Goal: Contribute content: Contribute content

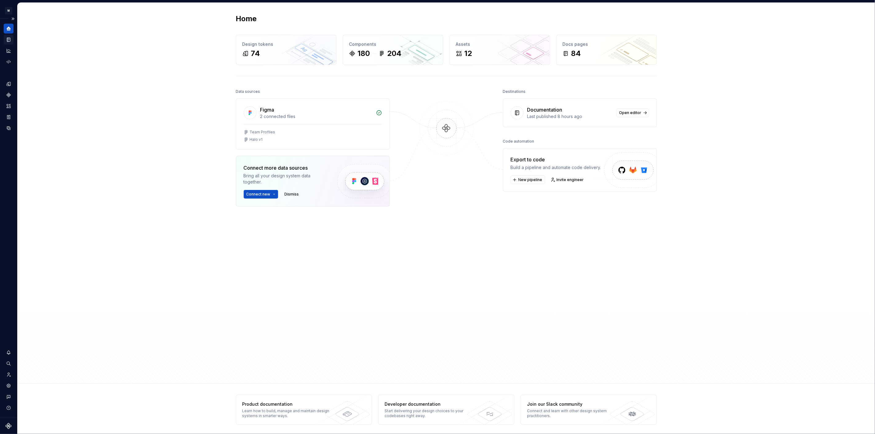
click at [10, 39] on icon "Documentation" at bounding box center [8, 40] width 3 height 4
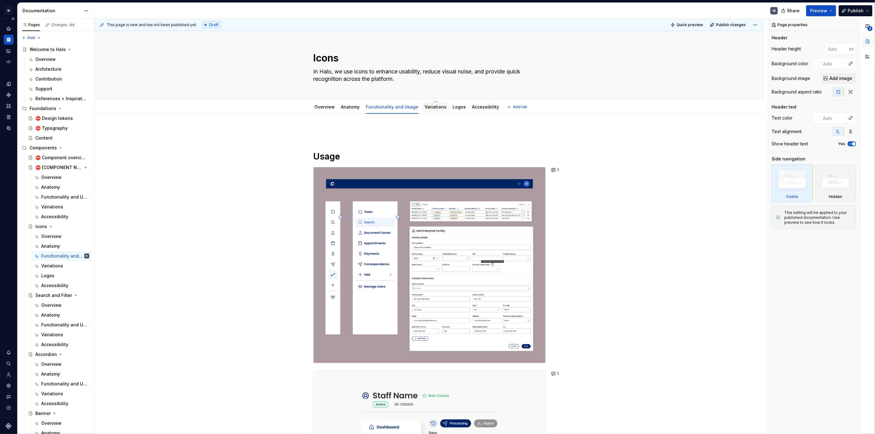
click at [435, 106] on link "Variations" at bounding box center [436, 106] width 22 height 5
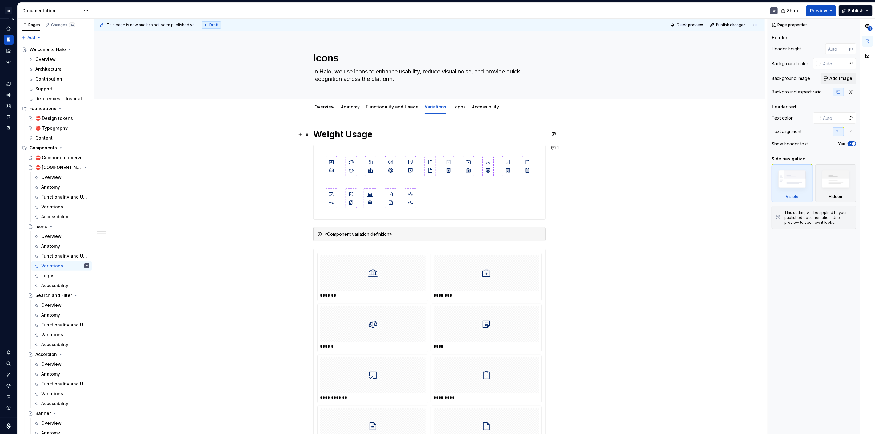
click at [344, 132] on h1 "Weight Usage" at bounding box center [429, 134] width 233 height 11
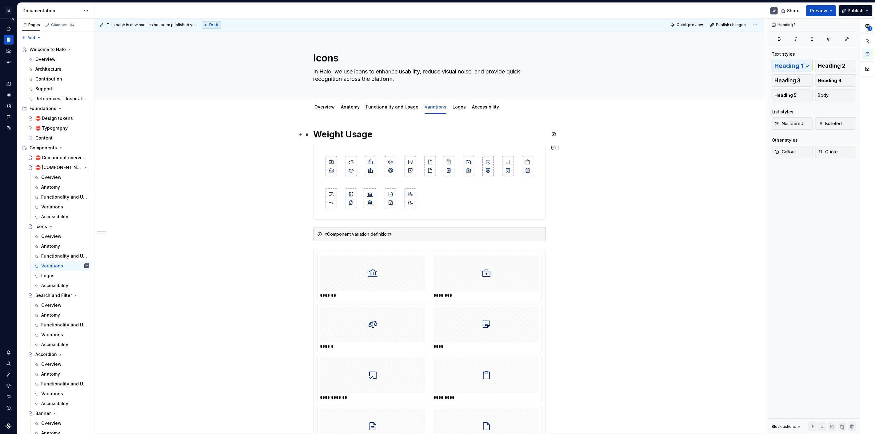
click at [372, 136] on h1 "Weight Usage" at bounding box center [429, 134] width 233 height 11
click at [368, 138] on h1 "Weight Usage" at bounding box center [429, 134] width 233 height 11
click at [370, 138] on h1 "Weight Usage" at bounding box center [429, 134] width 233 height 11
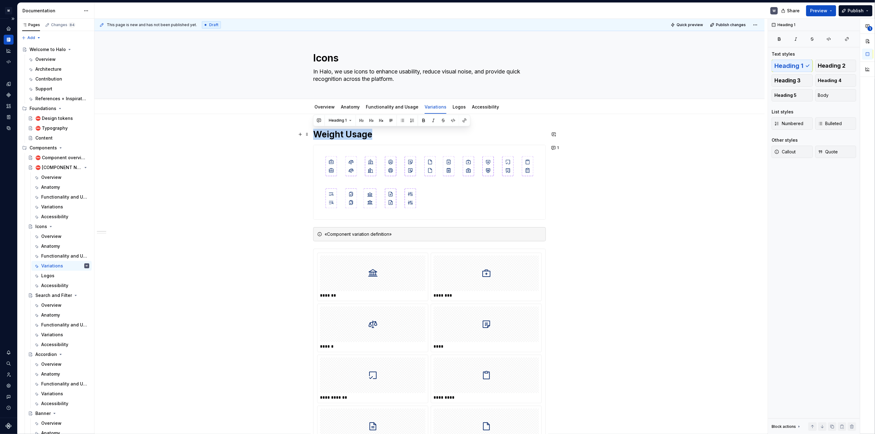
drag, startPoint x: 374, startPoint y: 135, endPoint x: 315, endPoint y: 135, distance: 58.5
click at [315, 135] on h1 "Weight Usage" at bounding box center [429, 134] width 233 height 11
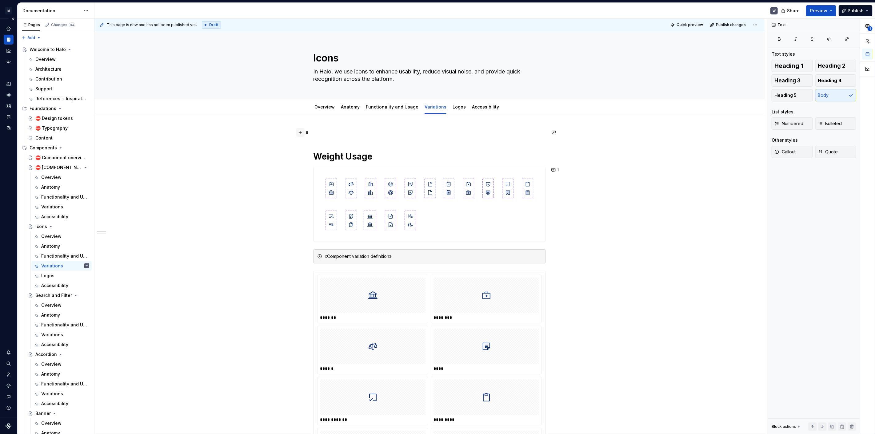
click at [299, 131] on button "button" at bounding box center [300, 132] width 9 height 9
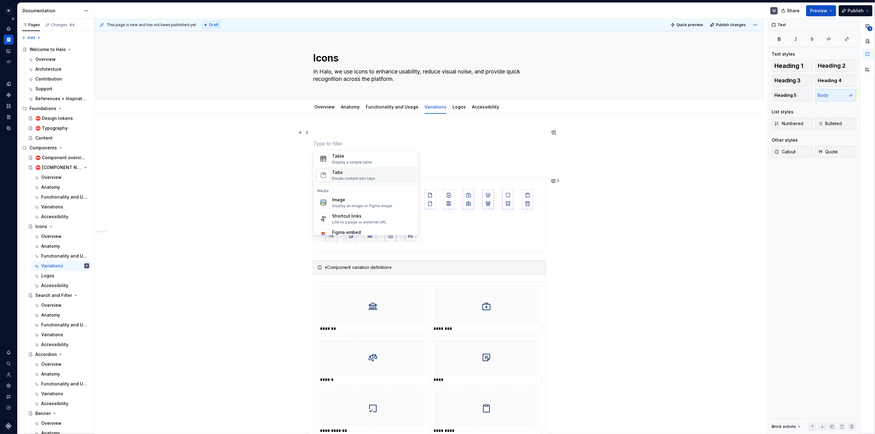
scroll to position [235, 0]
click at [365, 196] on div "Display an image or Figma image" at bounding box center [362, 198] width 60 height 5
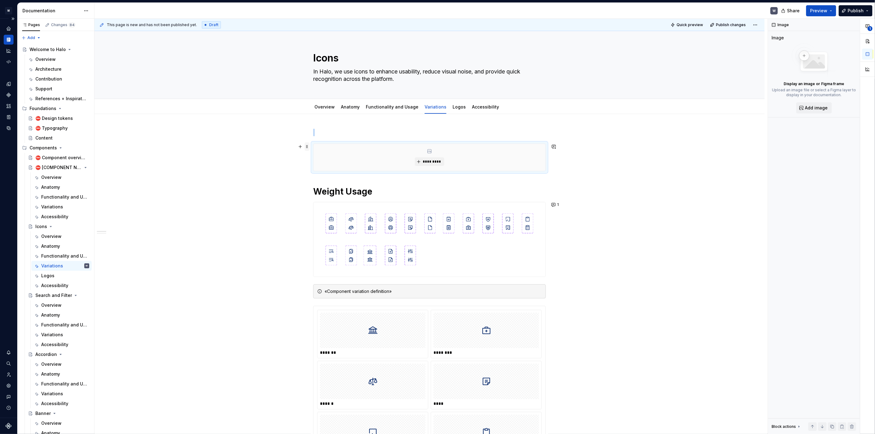
click at [307, 146] on span at bounding box center [307, 146] width 5 height 9
click at [422, 162] on button "*********" at bounding box center [429, 162] width 29 height 9
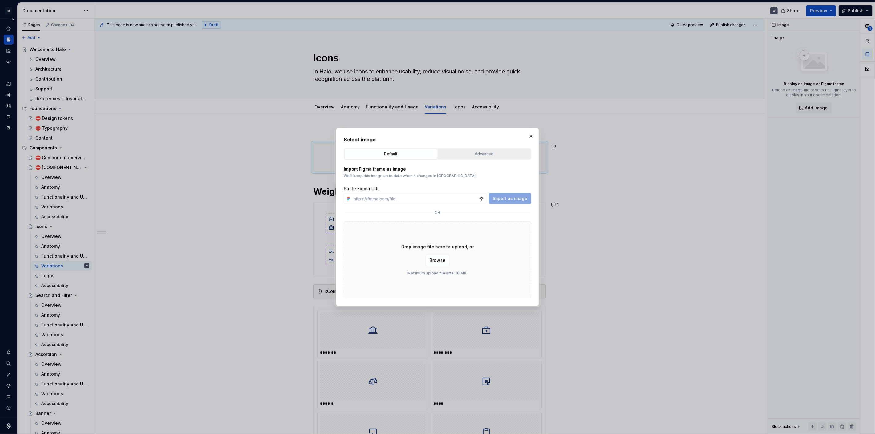
click at [479, 156] on div "Advanced" at bounding box center [484, 154] width 89 height 6
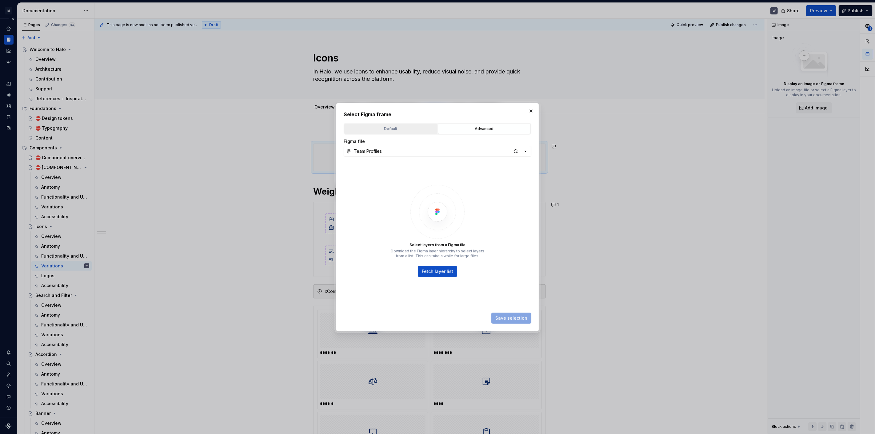
click at [386, 130] on div "Default" at bounding box center [390, 129] width 89 height 6
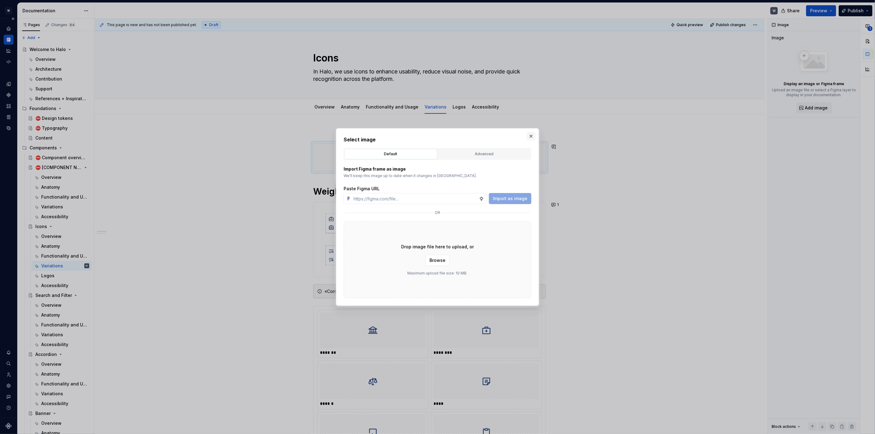
click at [531, 137] on button "button" at bounding box center [531, 136] width 9 height 9
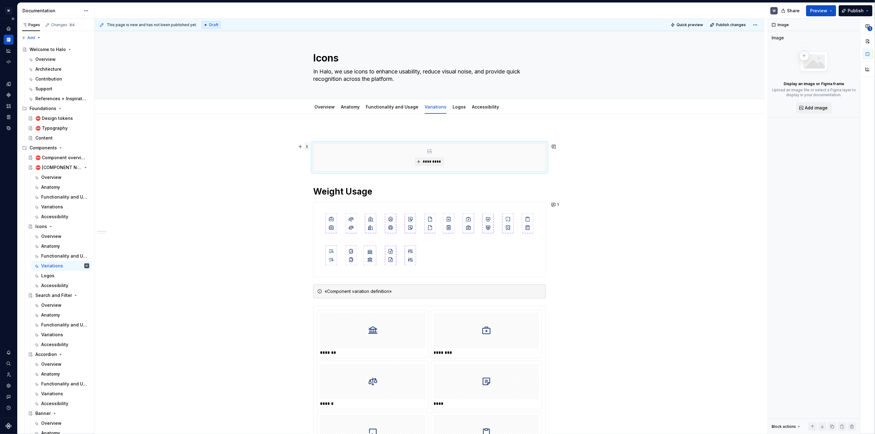
click at [308, 148] on span at bounding box center [307, 146] width 5 height 9
click at [300, 148] on button "button" at bounding box center [300, 146] width 9 height 9
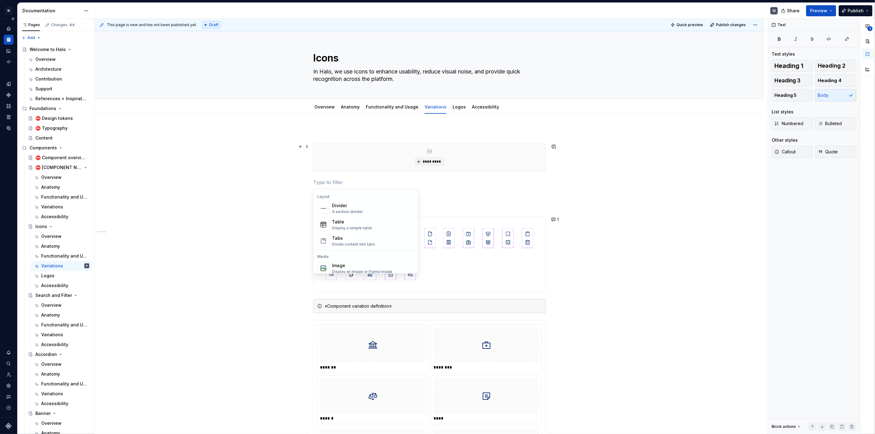
scroll to position [205, 0]
click at [355, 221] on div "Display a simple table" at bounding box center [352, 223] width 40 height 5
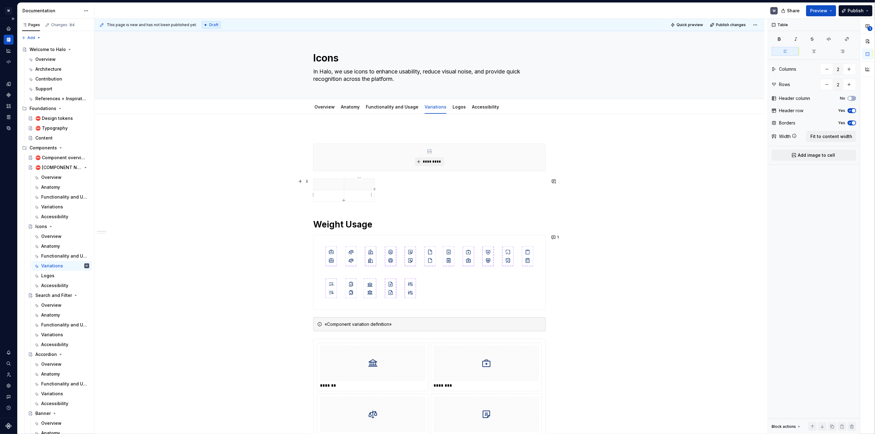
click at [355, 193] on p at bounding box center [359, 196] width 23 height 6
click at [371, 195] on html "M Halo W Design system data Documentation W Share Preview Publish Pages Changes…" at bounding box center [437, 217] width 875 height 434
click at [312, 195] on html "M Halo W Design system data Documentation W Share Preview Publish Pages Changes…" at bounding box center [437, 217] width 875 height 434
drag, startPoint x: 374, startPoint y: 183, endPoint x: 361, endPoint y: 190, distance: 14.9
click at [374, 184] on th at bounding box center [359, 184] width 31 height 11
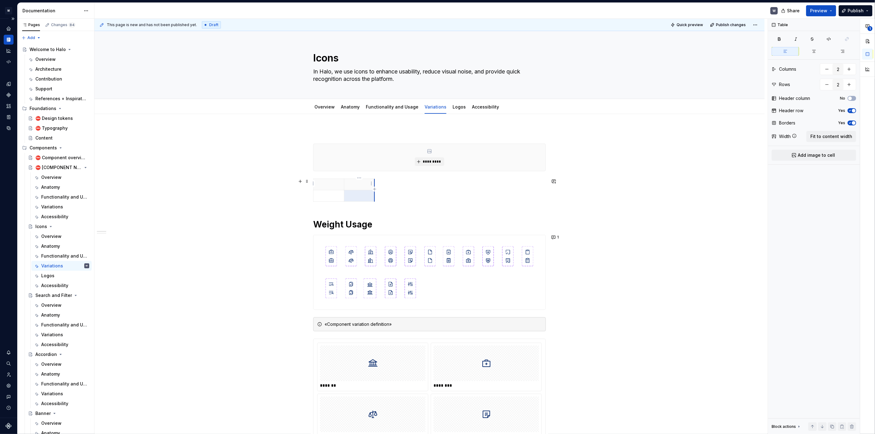
click at [374, 184] on th at bounding box center [359, 184] width 31 height 11
drag, startPoint x: 374, startPoint y: 183, endPoint x: 515, endPoint y: 182, distance: 140.9
click at [328, 196] on p at bounding box center [328, 196] width 23 height 6
click at [327, 196] on p at bounding box center [328, 196] width 23 height 6
click at [339, 195] on html "M Halo W Design system data Documentation W Share Preview Publish Pages Changes…" at bounding box center [437, 217] width 875 height 434
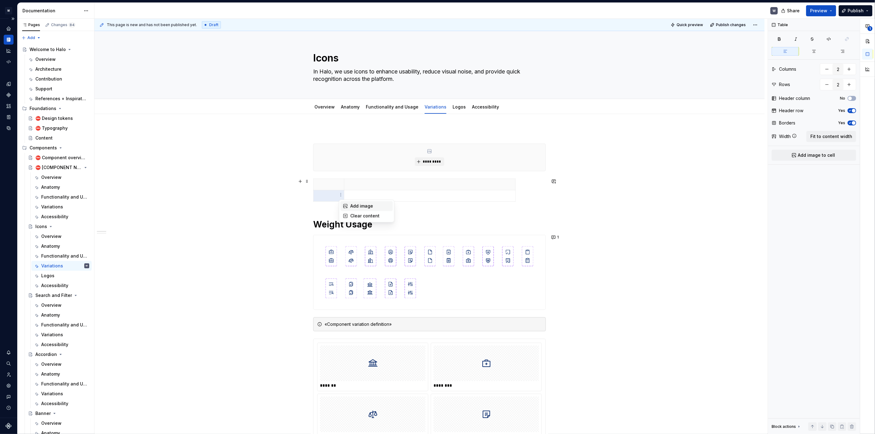
click at [354, 206] on div "Add image" at bounding box center [370, 206] width 40 height 6
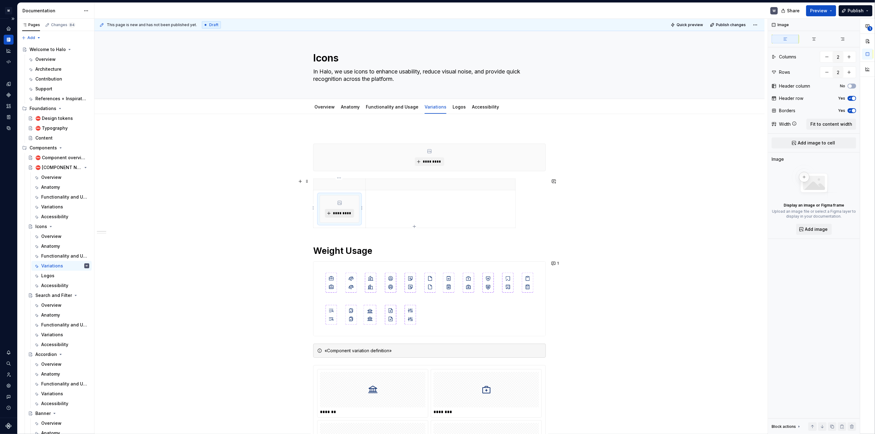
click at [334, 213] on span "*********" at bounding box center [342, 213] width 19 height 5
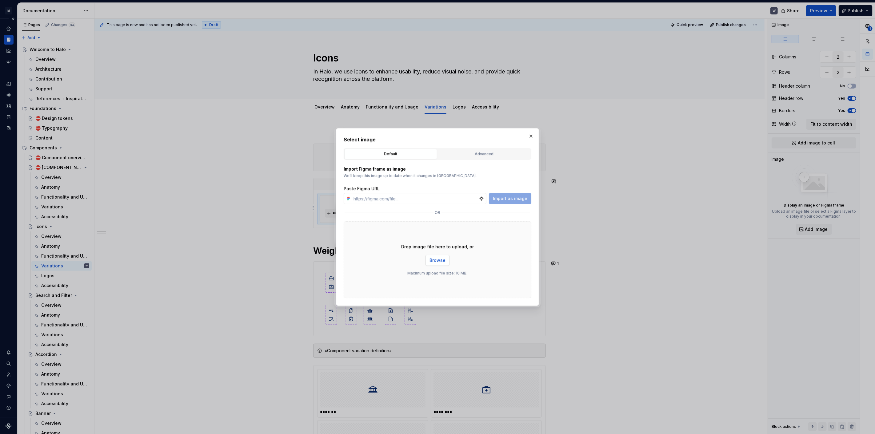
click at [438, 260] on span "Browse" at bounding box center [438, 261] width 16 height 6
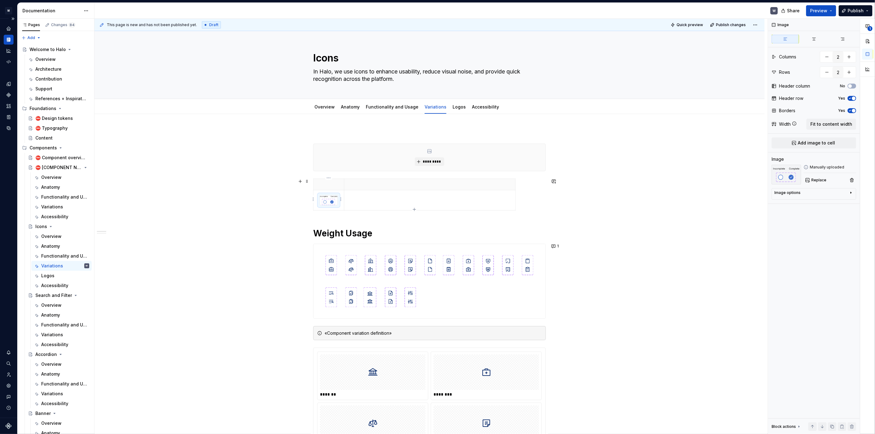
click at [328, 208] on td at bounding box center [329, 200] width 31 height 20
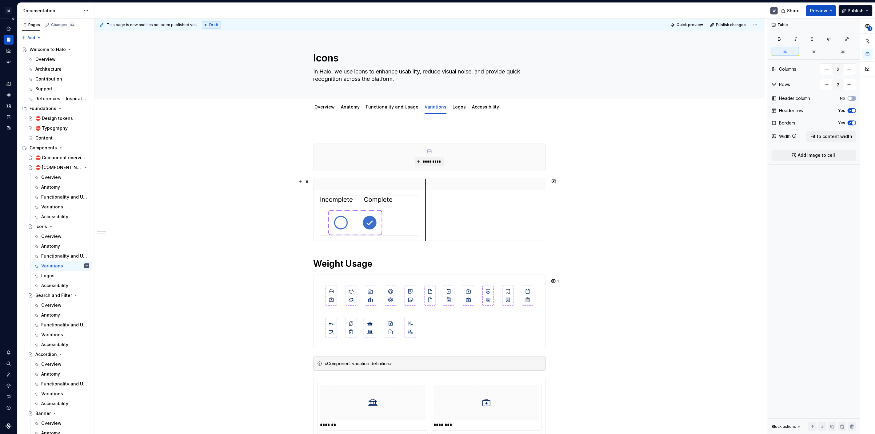
drag, startPoint x: 345, startPoint y: 199, endPoint x: 426, endPoint y: 202, distance: 81.6
click at [426, 202] on td at bounding box center [511, 215] width 171 height 51
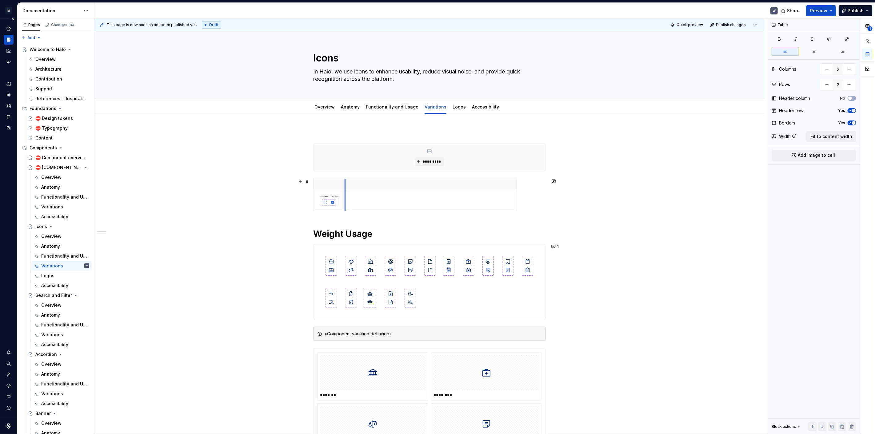
drag, startPoint x: 425, startPoint y: 204, endPoint x: 344, endPoint y: 206, distance: 80.7
click at [517, 199] on div at bounding box center [429, 196] width 233 height 35
drag, startPoint x: 516, startPoint y: 184, endPoint x: 377, endPoint y: 186, distance: 139.4
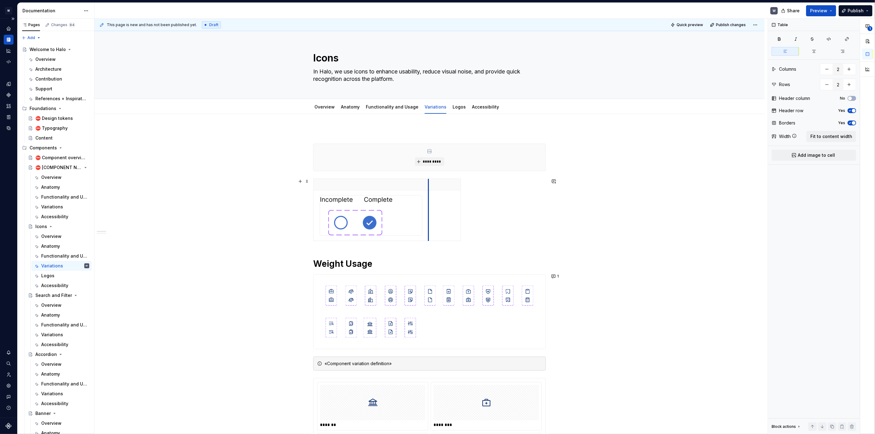
drag, startPoint x: 344, startPoint y: 192, endPoint x: 428, endPoint y: 190, distance: 83.7
drag, startPoint x: 461, startPoint y: 200, endPoint x: 544, endPoint y: 200, distance: 83.7
click at [426, 216] on html "M Halo W Design system data Documentation W Share Preview Publish Pages Changes…" at bounding box center [437, 217] width 875 height 434
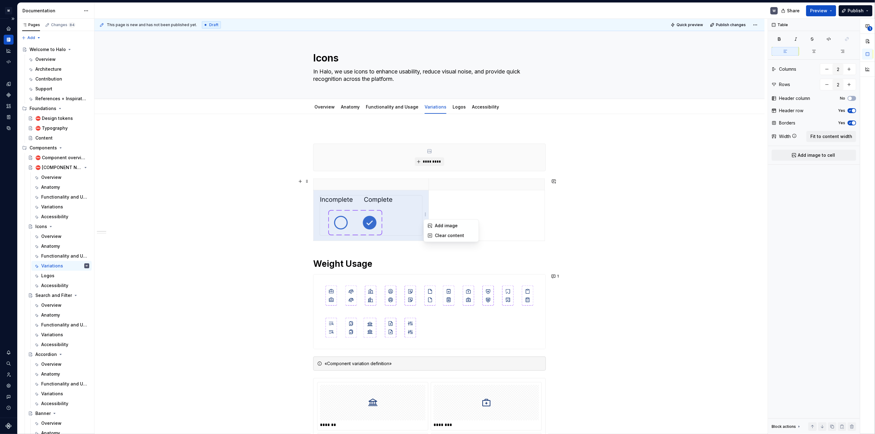
click at [384, 222] on html "M Halo W Design system data Documentation W Share Preview Publish Pages Changes…" at bounding box center [437, 217] width 875 height 434
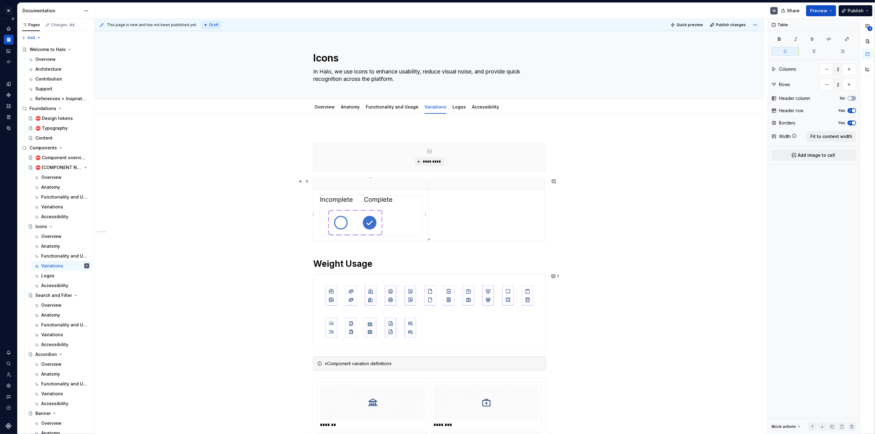
type textarea "*"
click at [381, 234] on img at bounding box center [356, 216] width 73 height 40
click at [428, 238] on icon "button" at bounding box center [428, 239] width 5 height 5
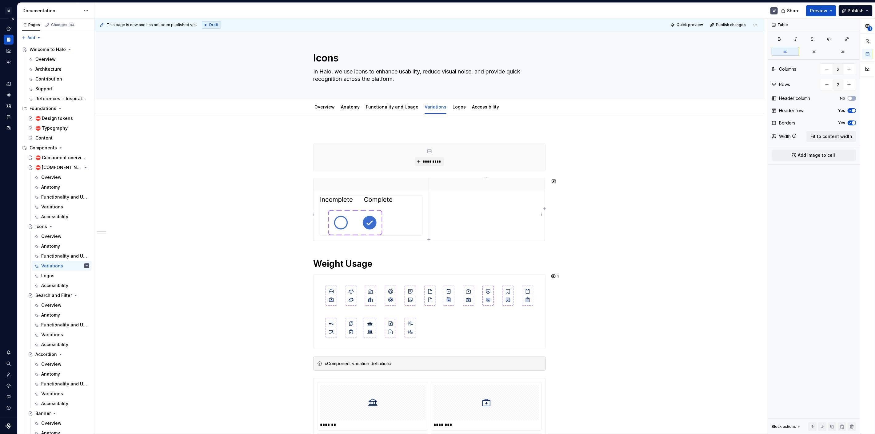
type input "3"
click at [332, 182] on p at bounding box center [371, 185] width 108 height 6
click at [337, 182] on p at bounding box center [371, 185] width 108 height 6
click at [326, 184] on p at bounding box center [371, 185] width 108 height 6
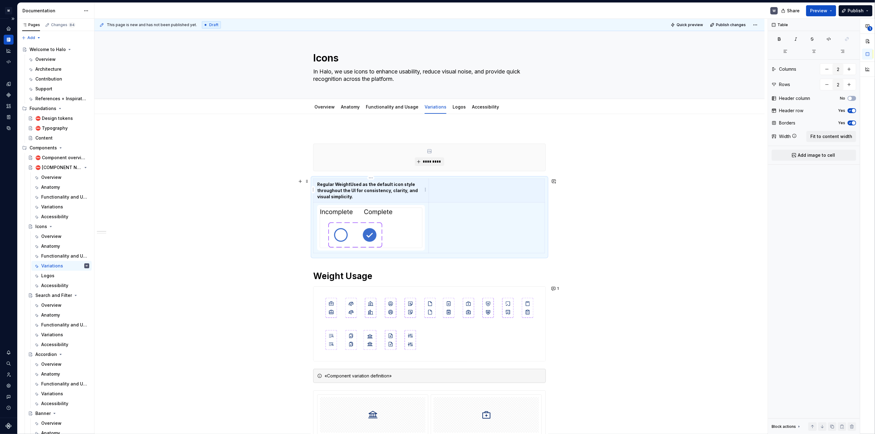
click at [348, 183] on strong "Regular Weight" at bounding box center [333, 184] width 33 height 5
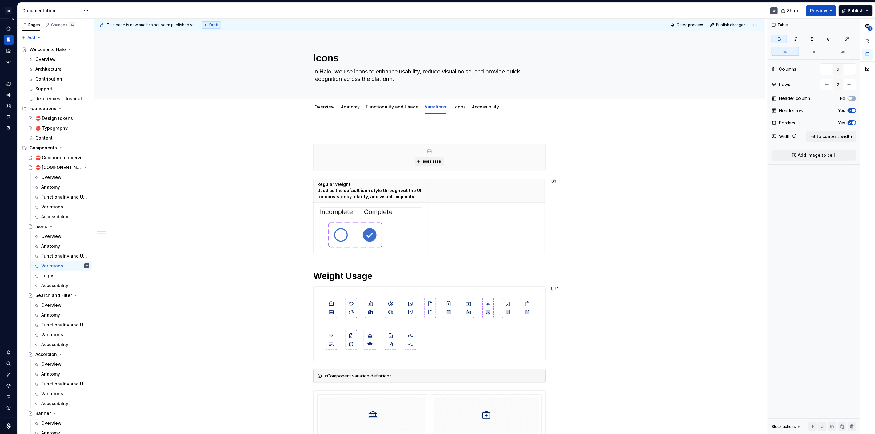
click at [352, 186] on p "Regular Weight Used as the default icon style throughout the UI for consistency…" at bounding box center [371, 191] width 108 height 18
drag, startPoint x: 349, startPoint y: 190, endPoint x: 370, endPoint y: 194, distance: 21.4
click at [370, 194] on p "Regular Weight Used as the default icon style throughout the UI for consistency…" at bounding box center [371, 191] width 108 height 18
click at [342, 196] on p "Regular Weight Used as the default icon style throughout the UI for consistency…" at bounding box center [371, 191] width 108 height 18
drag, startPoint x: 349, startPoint y: 183, endPoint x: 315, endPoint y: 182, distance: 34.2
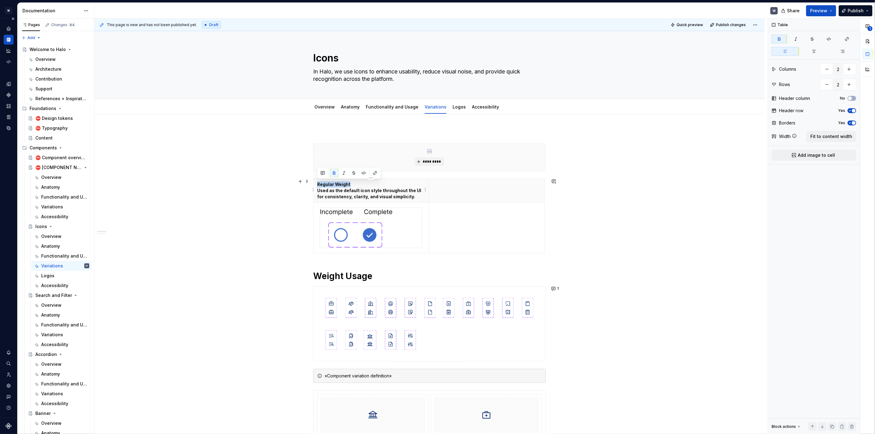
click at [315, 182] on th "Regular Weight Used as the default icon style throughout the UI for consistency…" at bounding box center [371, 191] width 115 height 24
click at [351, 191] on p "Regular Weight Used as the default icon style throughout the UI for consistency…" at bounding box center [371, 191] width 108 height 18
drag, startPoint x: 317, startPoint y: 189, endPoint x: 416, endPoint y: 199, distance: 99.7
click at [416, 199] on th "Regular Weight Used as the default icon style throughout the UI for consistency…" at bounding box center [371, 191] width 115 height 24
click at [335, 182] on button "button" at bounding box center [334, 179] width 9 height 9
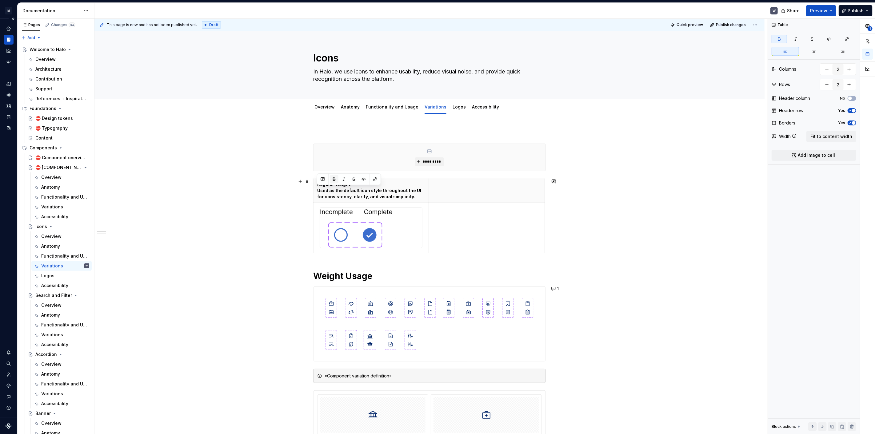
click at [334, 180] on button "button" at bounding box center [334, 179] width 9 height 9
click at [345, 180] on button "button" at bounding box center [344, 179] width 9 height 9
click at [344, 180] on button "button" at bounding box center [344, 179] width 9 height 9
click at [366, 190] on p "Regular Weight Used as the default icon style throughout the UI for consistency…" at bounding box center [371, 191] width 108 height 18
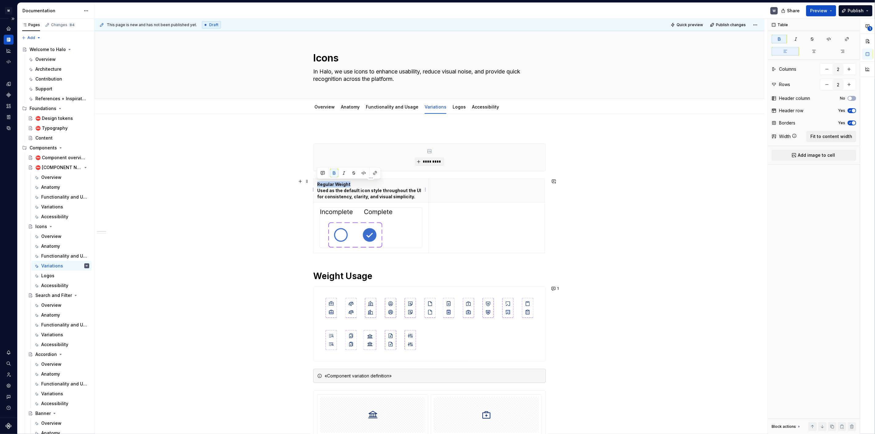
drag, startPoint x: 352, startPoint y: 182, endPoint x: 314, endPoint y: 183, distance: 37.9
click at [314, 183] on th "Regular Weight Used as the default icon style throughout the UI for consistency…" at bounding box center [371, 191] width 115 height 24
click at [371, 193] on p "Regular Weight Used as the default icon style throughout the UI for consistency…" at bounding box center [371, 191] width 108 height 18
click at [278, 232] on div "**********" at bounding box center [430, 227] width 673 height 416
click at [405, 195] on p "Regular Weight Used as the default icon style throughout the UI for consistency…" at bounding box center [371, 191] width 108 height 18
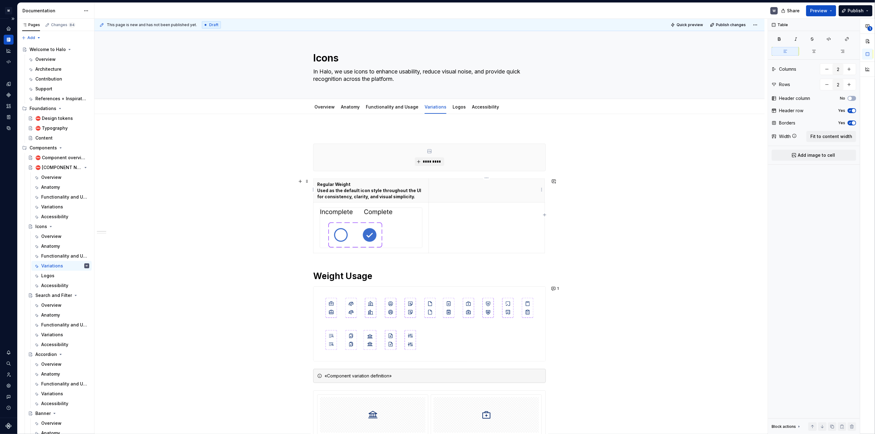
click at [449, 188] on th at bounding box center [487, 191] width 116 height 24
click at [434, 186] on p at bounding box center [487, 185] width 108 height 6
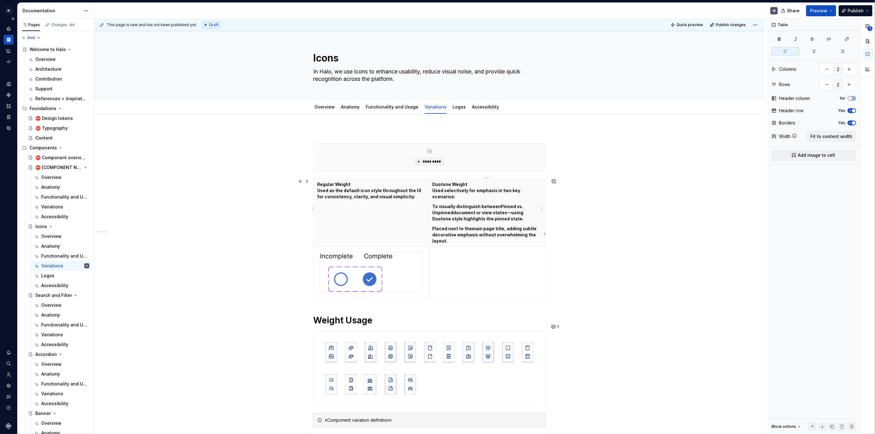
click at [452, 226] on p "Placed next to the main page title , adding subtle decorative emphasis without …" at bounding box center [487, 235] width 108 height 18
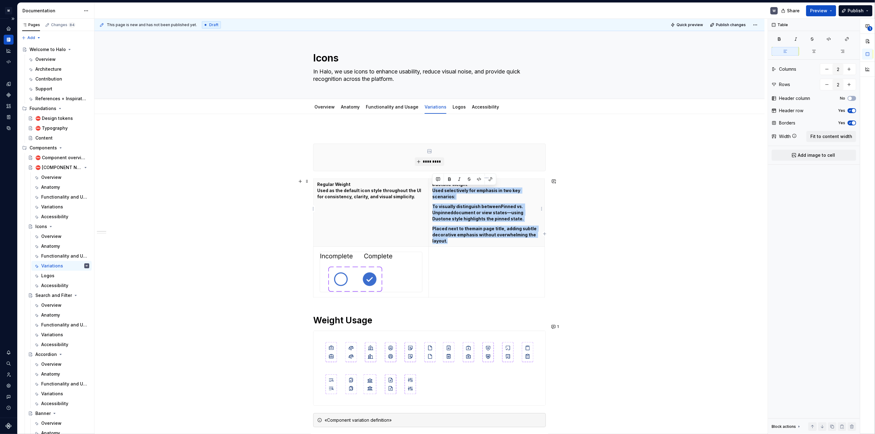
drag, startPoint x: 433, startPoint y: 191, endPoint x: 463, endPoint y: 238, distance: 55.4
click at [463, 238] on th "Duotone Weight Used selectively for emphasis in two key scenarios: To visually …" at bounding box center [487, 213] width 116 height 68
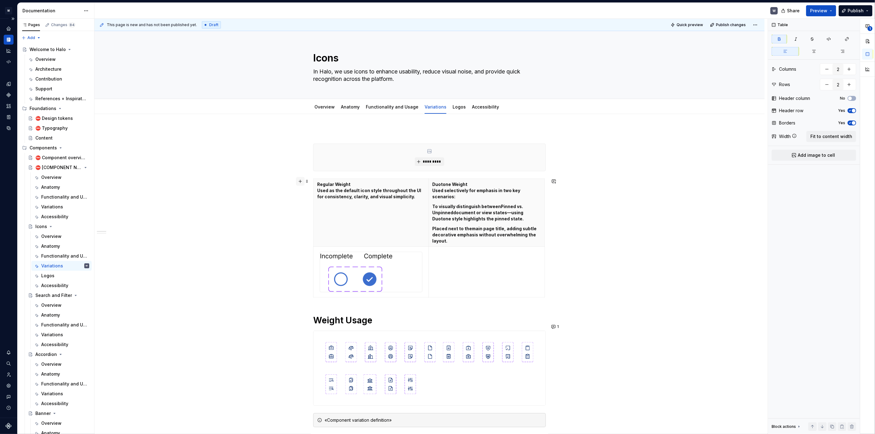
click at [299, 182] on button "button" at bounding box center [300, 181] width 9 height 9
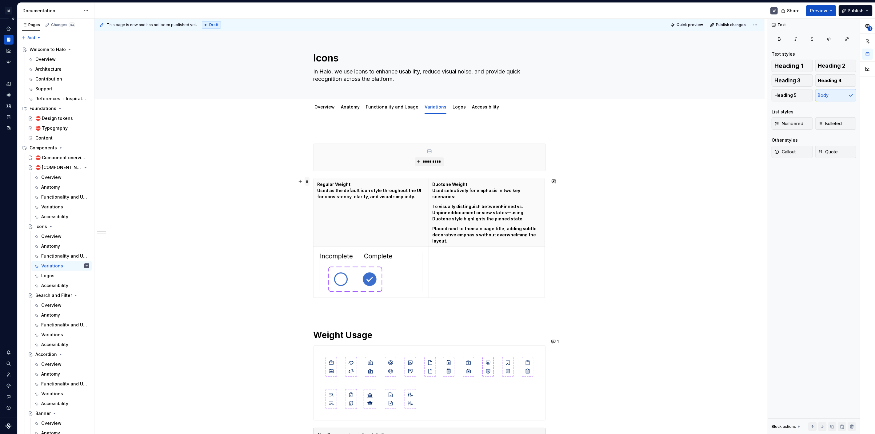
click at [308, 182] on span at bounding box center [307, 181] width 5 height 9
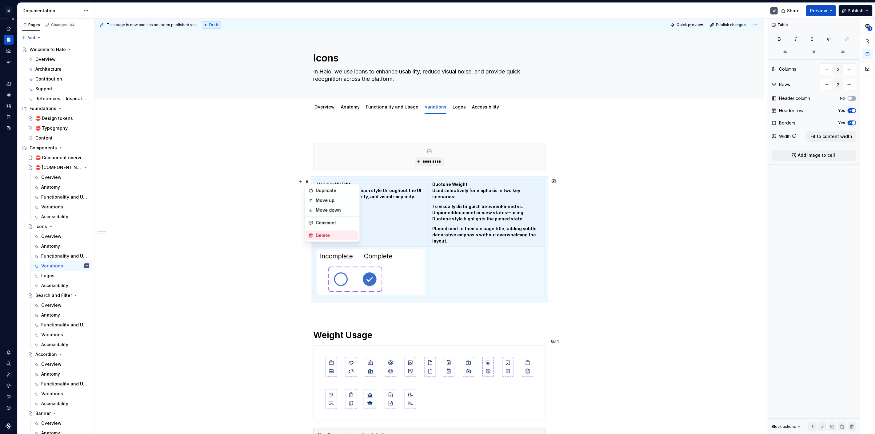
click at [313, 234] on div "Delete" at bounding box center [332, 236] width 52 height 10
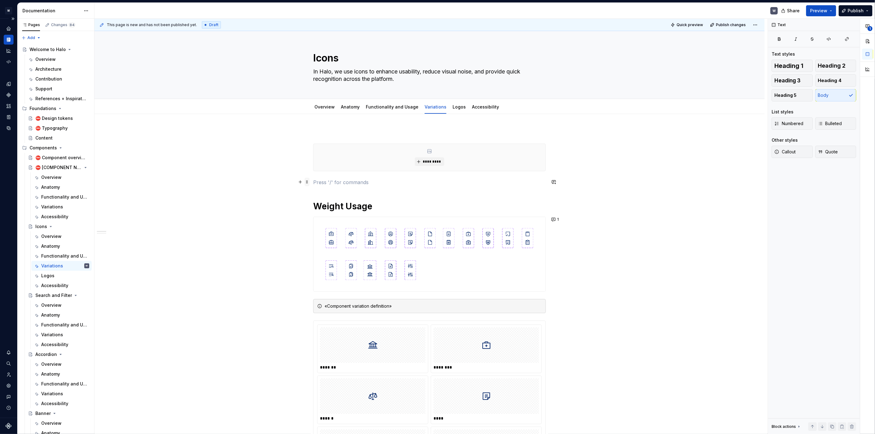
click at [305, 182] on span at bounding box center [307, 182] width 5 height 9
click at [301, 184] on button "button" at bounding box center [300, 182] width 9 height 9
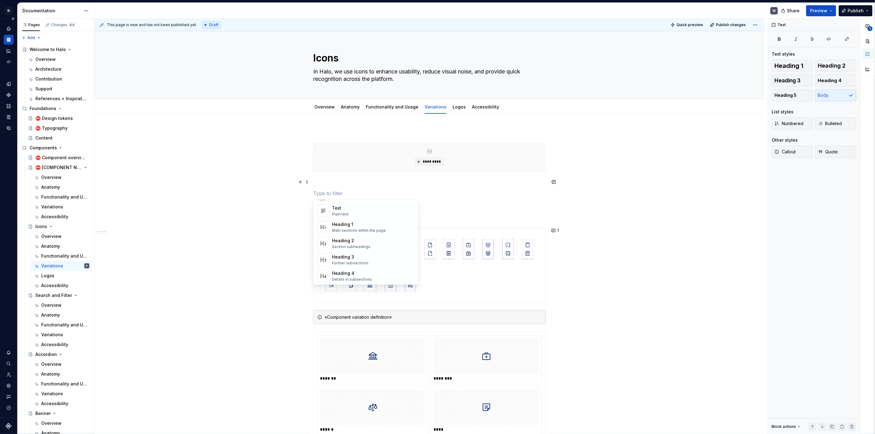
scroll to position [0, 0]
click at [341, 219] on div "Plain text" at bounding box center [340, 221] width 17 height 5
click at [315, 194] on p at bounding box center [429, 193] width 233 height 7
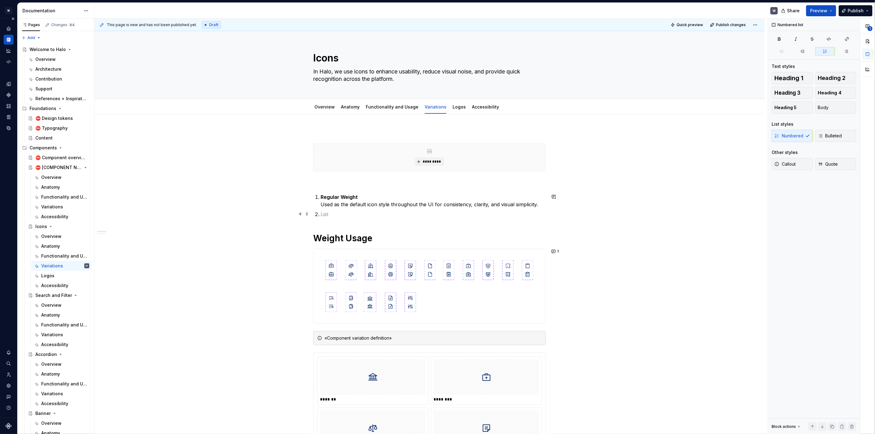
click at [330, 211] on p at bounding box center [433, 214] width 225 height 7
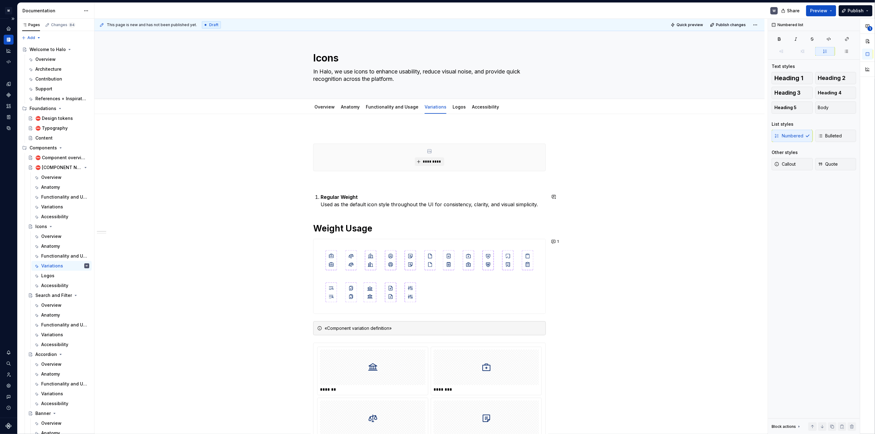
click at [321, 196] on li "Regular Weight Used as the default icon style throughout the UI for consistency…" at bounding box center [433, 201] width 225 height 15
click at [544, 206] on p "Regular Weight Used as the default icon style throughout the UI for consistency…" at bounding box center [433, 201] width 225 height 15
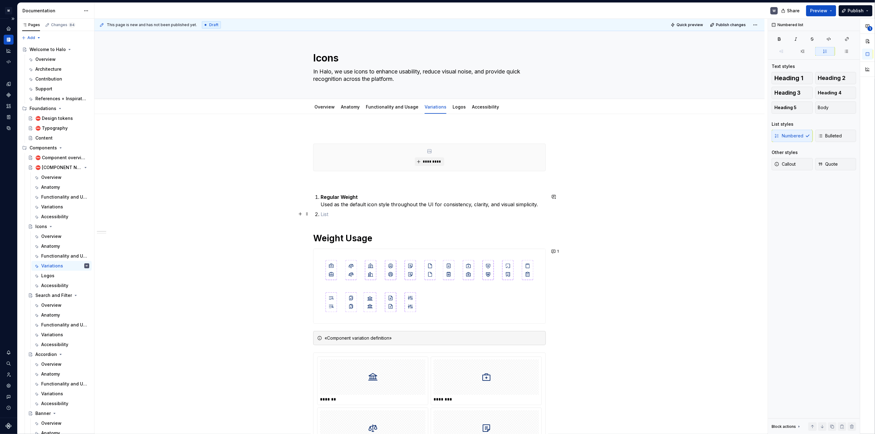
click at [321, 213] on li at bounding box center [433, 214] width 225 height 7
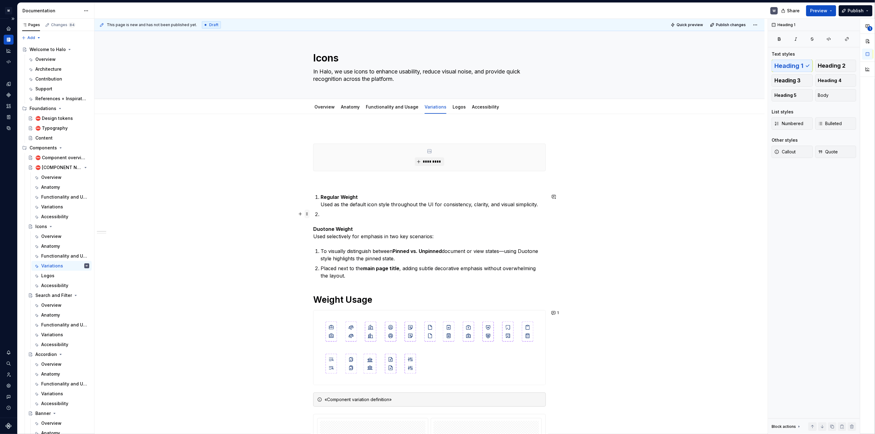
click at [306, 213] on span at bounding box center [307, 214] width 5 height 9
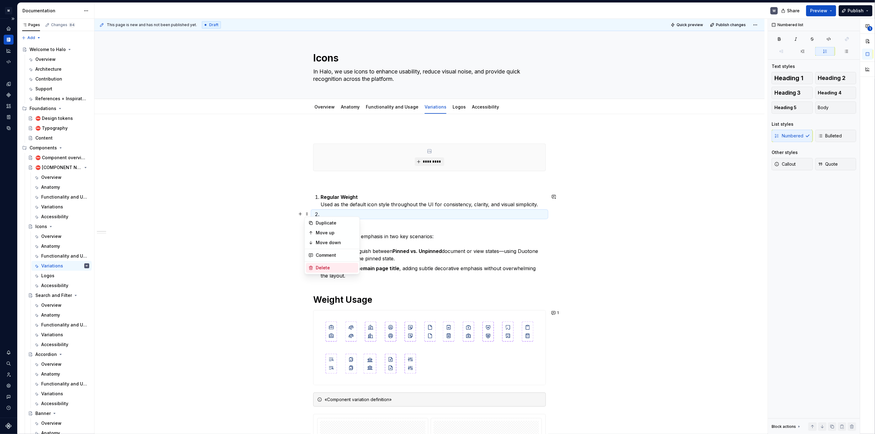
click at [314, 266] on div "Delete" at bounding box center [332, 268] width 52 height 10
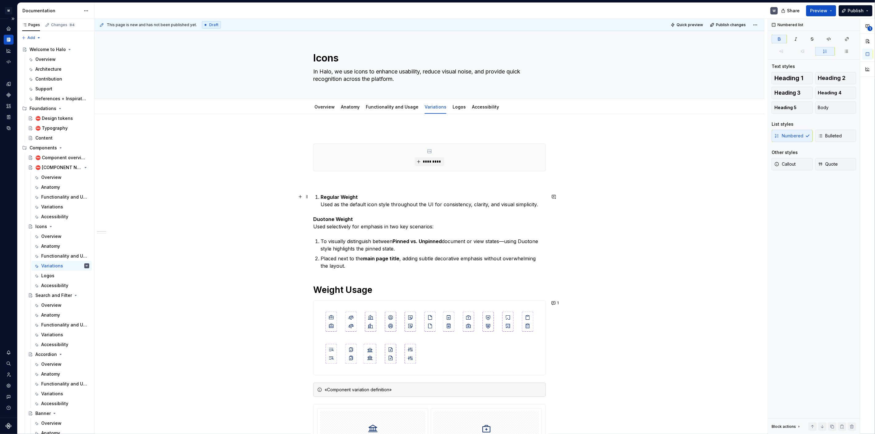
click at [321, 197] on li "Regular Weight Used as the default icon style throughout the UI for consistency…" at bounding box center [433, 201] width 225 height 15
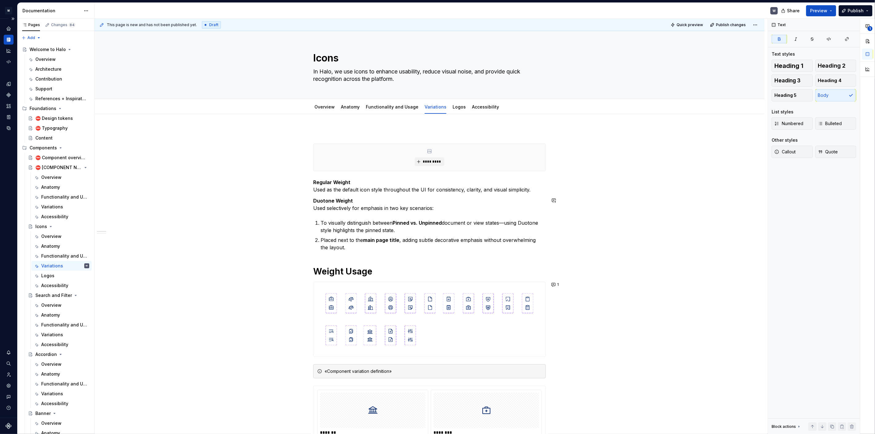
click at [314, 180] on strong "Regular Weight" at bounding box center [331, 182] width 37 height 6
click at [318, 182] on strong "Regular Weight" at bounding box center [331, 182] width 37 height 6
drag, startPoint x: 313, startPoint y: 181, endPoint x: 325, endPoint y: 183, distance: 11.9
click at [325, 183] on div "**********" at bounding box center [430, 227] width 673 height 416
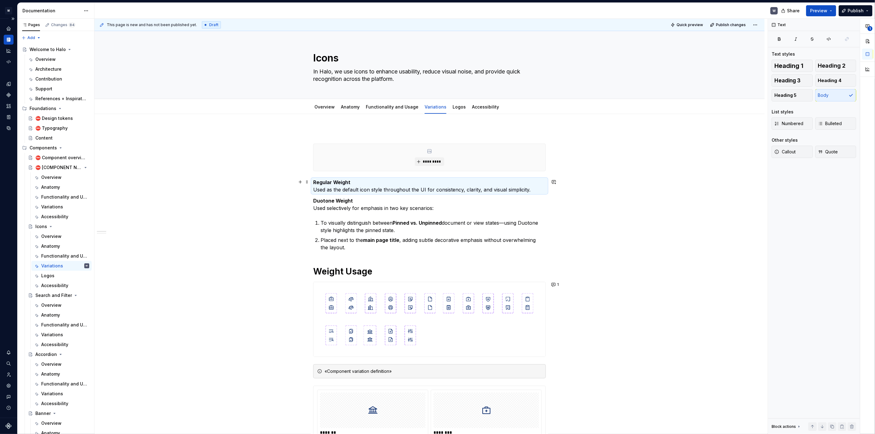
click at [318, 184] on strong "Regular Weight" at bounding box center [331, 182] width 37 height 6
click at [313, 182] on strong "Regular Weight" at bounding box center [331, 182] width 37 height 6
click at [826, 125] on span "Bulleted" at bounding box center [830, 124] width 24 height 6
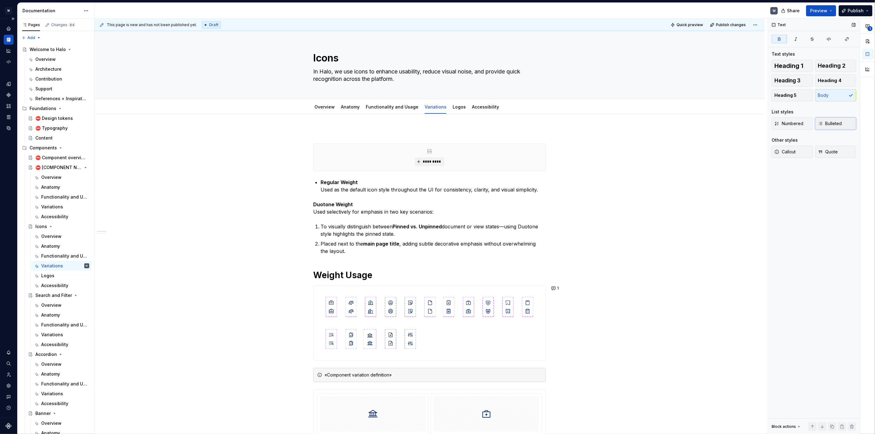
click at [841, 123] on span "Bulleted" at bounding box center [830, 124] width 24 height 6
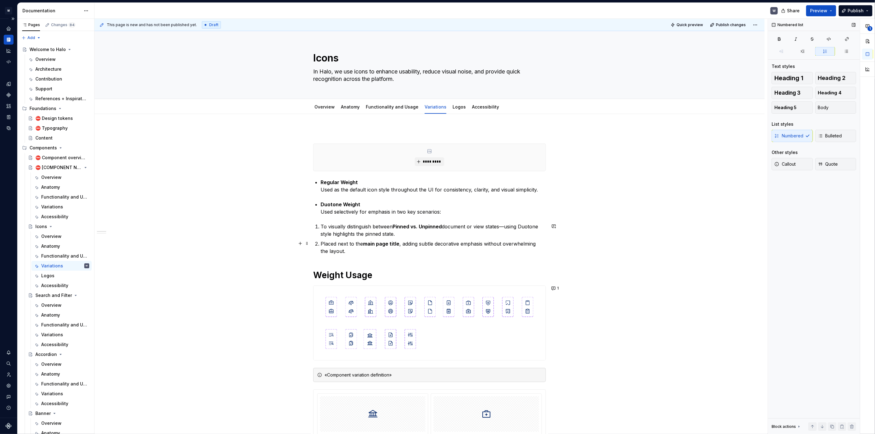
click at [344, 241] on p "Placed next to the main page title , adding subtle decorative emphasis without …" at bounding box center [433, 247] width 225 height 15
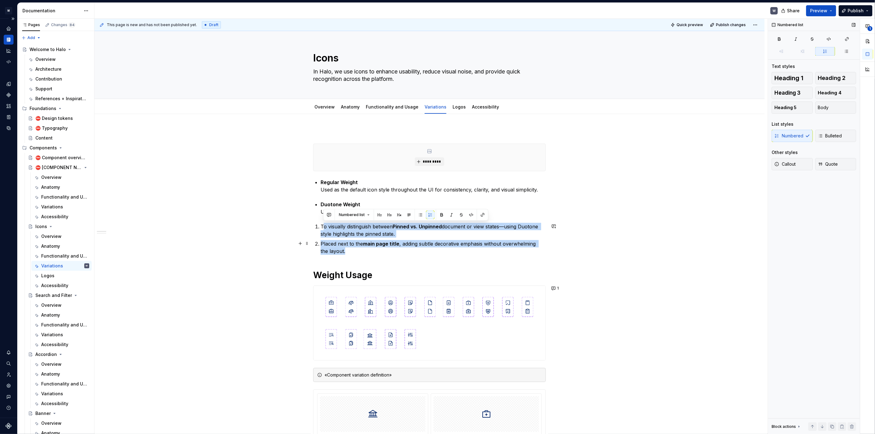
drag, startPoint x: 322, startPoint y: 225, endPoint x: 339, endPoint y: 248, distance: 29.2
click at [339, 248] on ol "To visually distinguish between Pinned vs. Unpinned document or view states—usi…" at bounding box center [433, 239] width 225 height 32
click at [339, 248] on p "Placed next to the main page title , adding subtle decorative emphasis without …" at bounding box center [433, 247] width 225 height 15
drag, startPoint x: 343, startPoint y: 251, endPoint x: 318, endPoint y: 226, distance: 35.0
click at [321, 226] on ol "To visually distinguish between Pinned vs. Unpinned document or view states—usi…" at bounding box center [433, 239] width 225 height 32
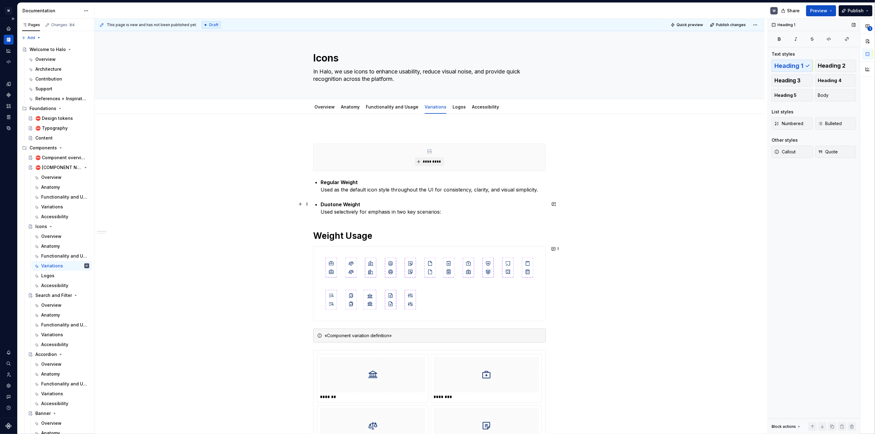
click at [457, 214] on p "Duotone Weight Used selectively for emphasis in two key scenarios:" at bounding box center [433, 208] width 225 height 15
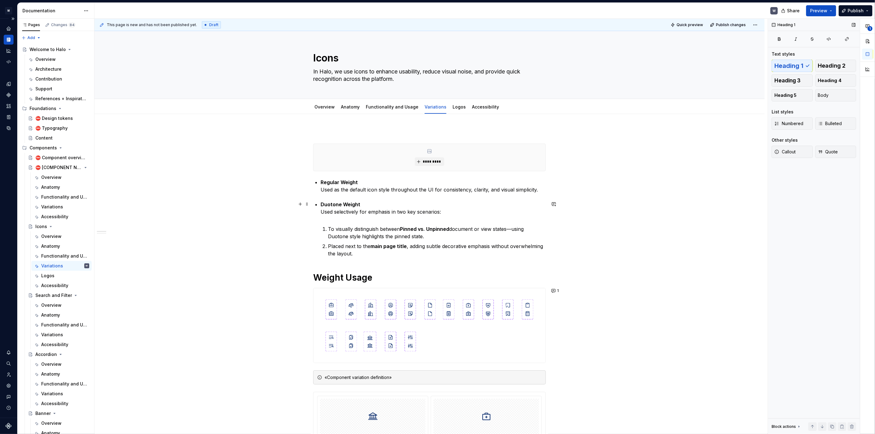
click at [341, 219] on p "Duotone Weight Used selectively for emphasis in two key scenarios:" at bounding box center [433, 212] width 225 height 22
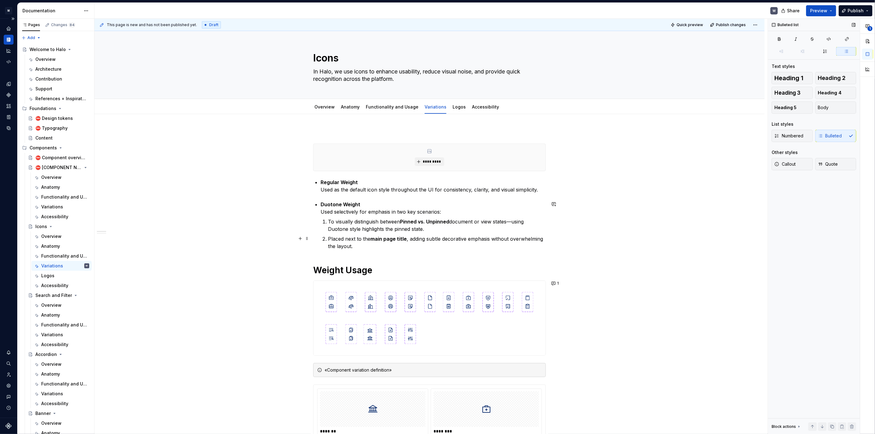
click at [307, 147] on span at bounding box center [307, 146] width 5 height 9
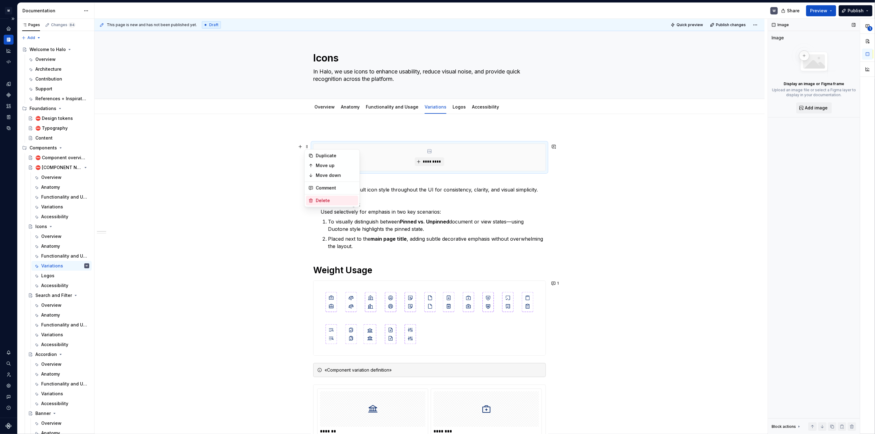
click at [322, 201] on div "Delete" at bounding box center [336, 201] width 40 height 6
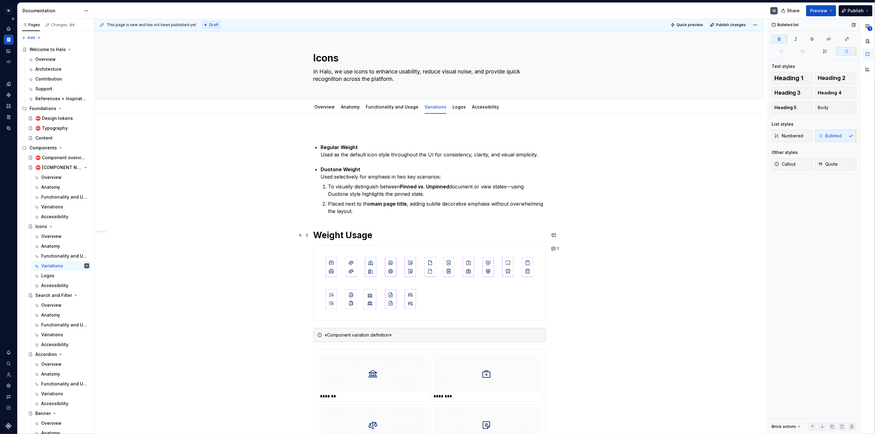
type textarea "*"
click at [306, 236] on span at bounding box center [307, 235] width 5 height 9
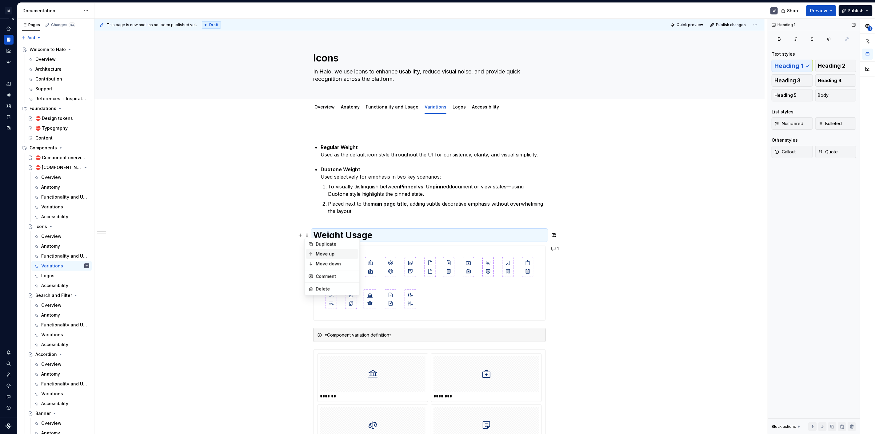
click at [312, 253] on icon at bounding box center [310, 254] width 5 height 5
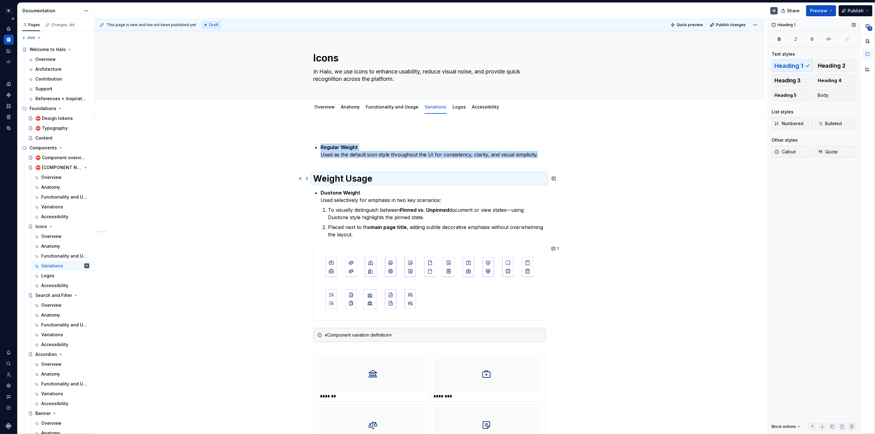
click at [306, 182] on span at bounding box center [307, 178] width 5 height 9
click at [321, 198] on div "Move up" at bounding box center [336, 197] width 40 height 6
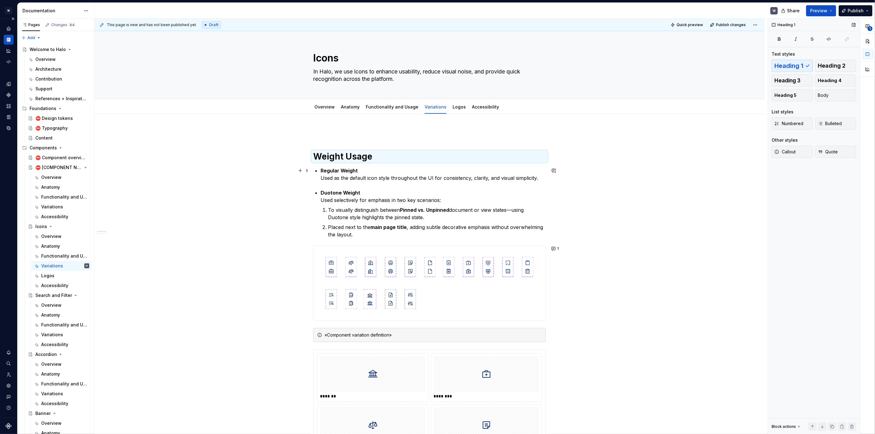
drag, startPoint x: 299, startPoint y: 128, endPoint x: 302, endPoint y: 125, distance: 3.8
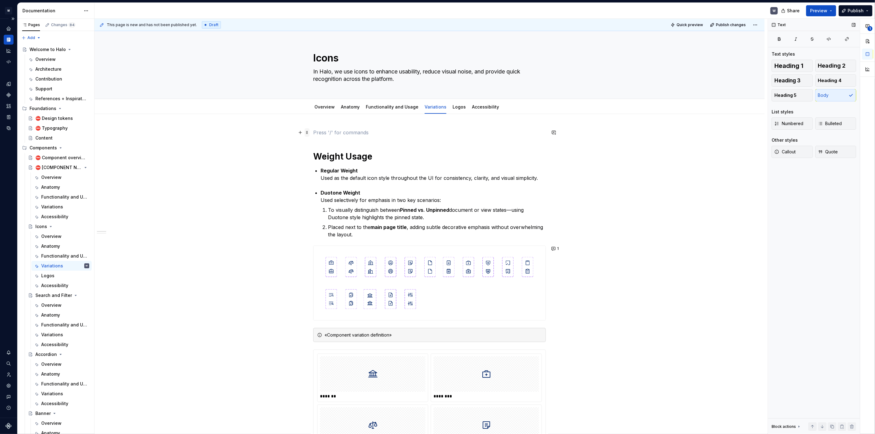
click at [308, 134] on span at bounding box center [307, 132] width 5 height 9
click at [315, 183] on div "Delete" at bounding box center [332, 187] width 52 height 10
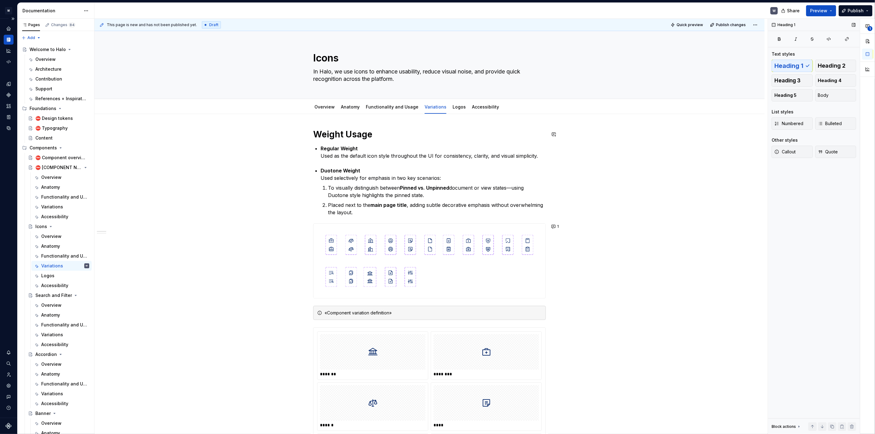
click at [310, 119] on div "**********" at bounding box center [430, 227] width 673 height 416
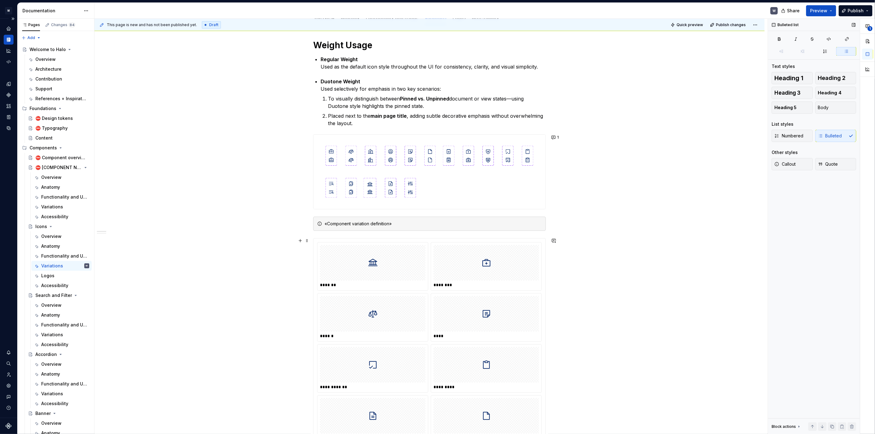
scroll to position [102, 0]
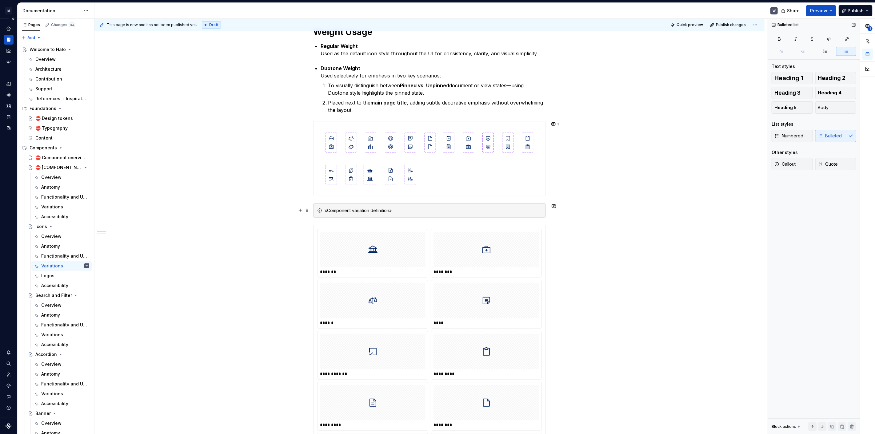
click at [348, 213] on div "«Component variation definition»" at bounding box center [433, 211] width 217 height 6
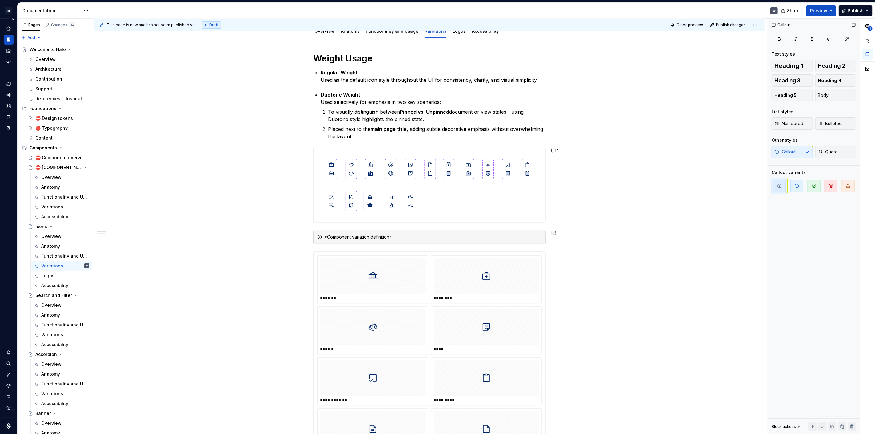
scroll to position [68, 0]
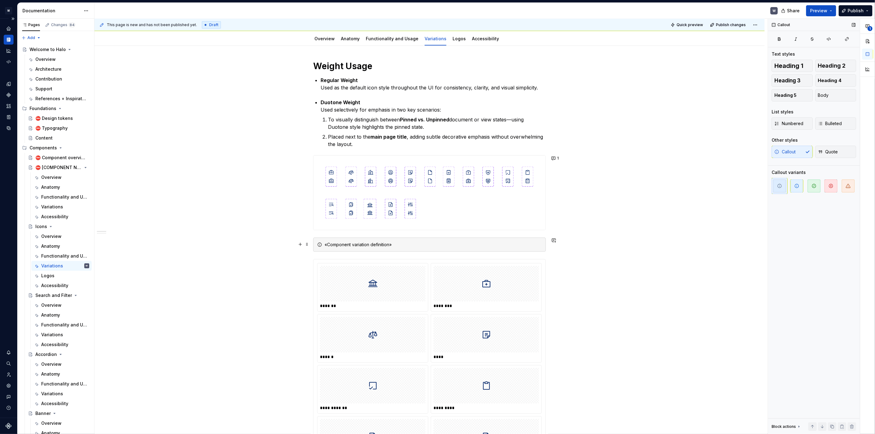
click at [373, 244] on div "«Component variation definition»" at bounding box center [433, 245] width 217 height 6
click at [320, 245] on icon at bounding box center [319, 244] width 5 height 5
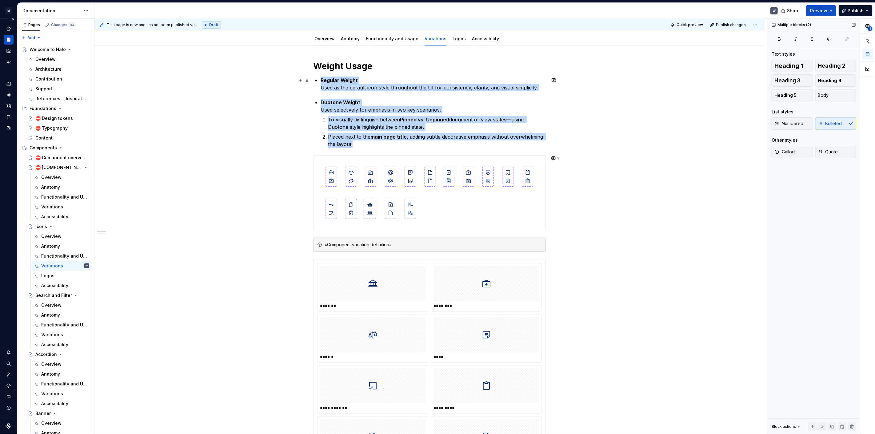
drag, startPoint x: 351, startPoint y: 143, endPoint x: 316, endPoint y: 79, distance: 73.3
click at [316, 79] on div "**********" at bounding box center [429, 429] width 233 height 736
copy div "Regular Weight Used as the default icon style throughout the UI for consistency…"
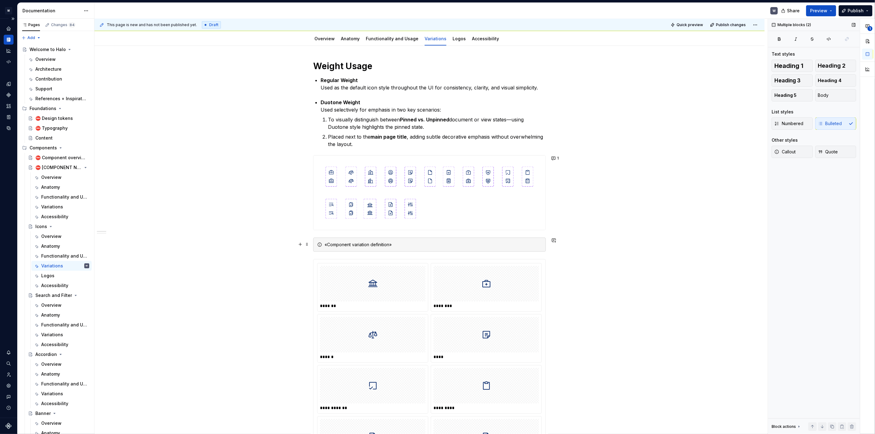
click at [331, 243] on div "«Component variation definition»" at bounding box center [433, 245] width 217 height 6
drag, startPoint x: 324, startPoint y: 244, endPoint x: 403, endPoint y: 246, distance: 79.4
click at [403, 246] on div "«Component variation definition»" at bounding box center [429, 245] width 233 height 14
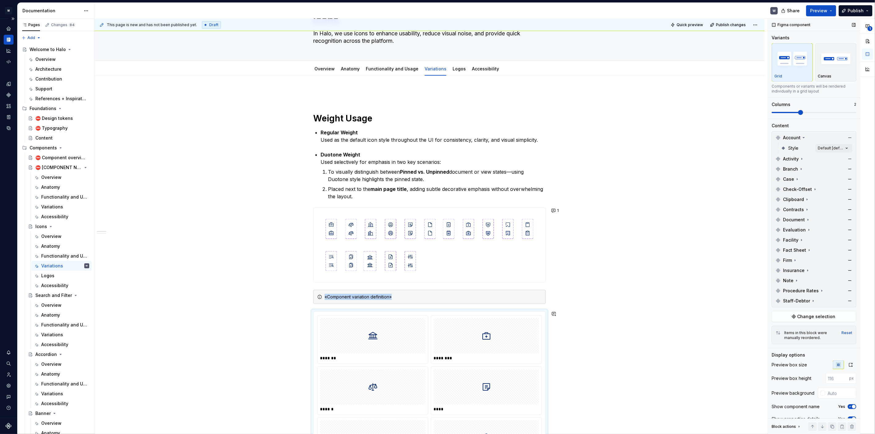
scroll to position [0, 0]
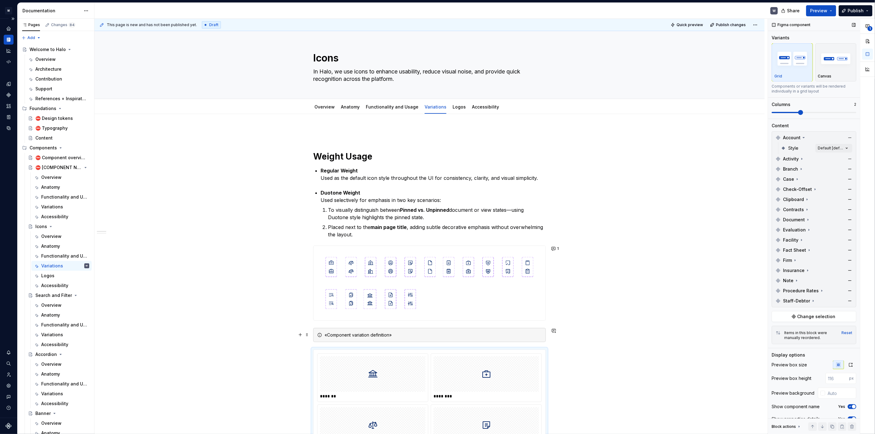
click at [345, 336] on div "«Component variation definition»" at bounding box center [433, 335] width 217 height 6
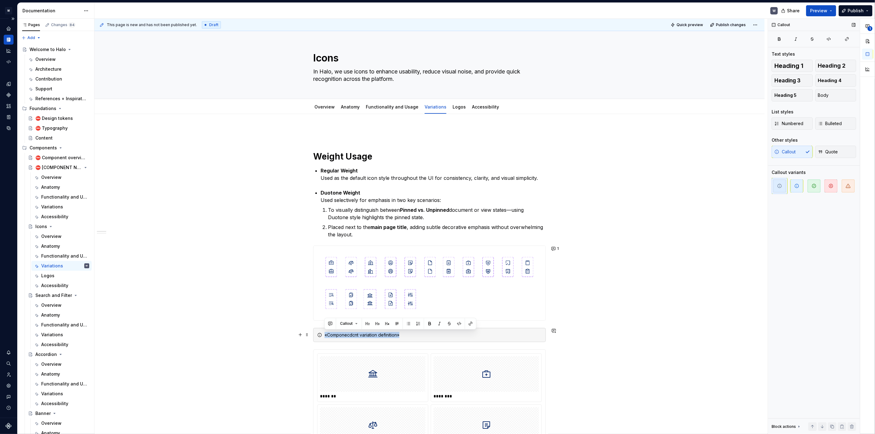
drag, startPoint x: 378, startPoint y: 335, endPoint x: 325, endPoint y: 334, distance: 53.9
click at [325, 334] on div "«Componecdcnt variation definition»" at bounding box center [433, 335] width 217 height 6
click at [328, 335] on div "grfgfgf" at bounding box center [433, 335] width 217 height 6
drag, startPoint x: 324, startPoint y: 336, endPoint x: 339, endPoint y: 338, distance: 15.2
click at [339, 338] on div "grfgfgf" at bounding box center [429, 335] width 233 height 14
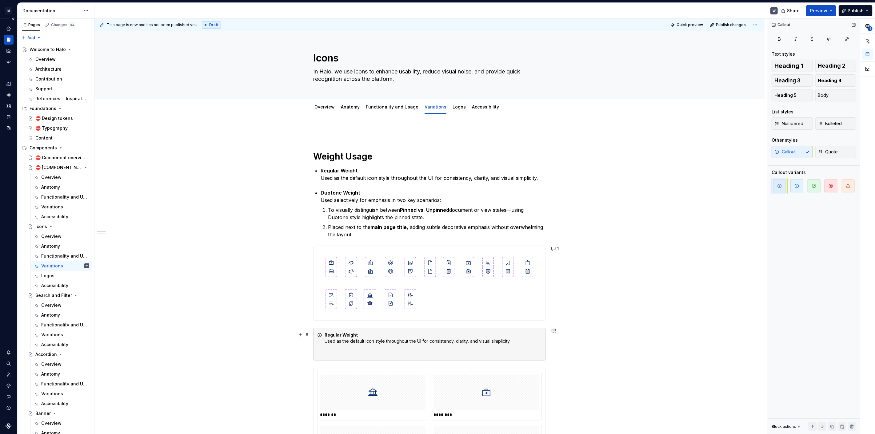
click at [328, 354] on div "Regular Weight Used as the default icon style throughout the UI for consistency…" at bounding box center [433, 344] width 217 height 25
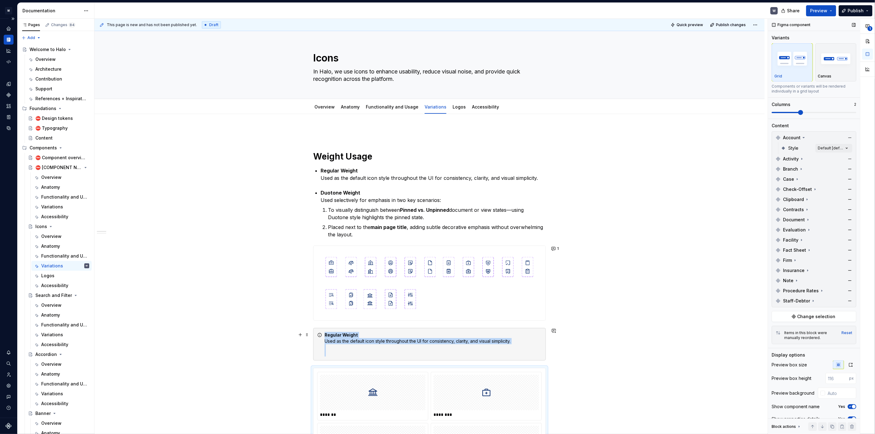
click at [458, 353] on div "Regular Weight Used as the default icon style throughout the UI for consistency…" at bounding box center [433, 344] width 217 height 25
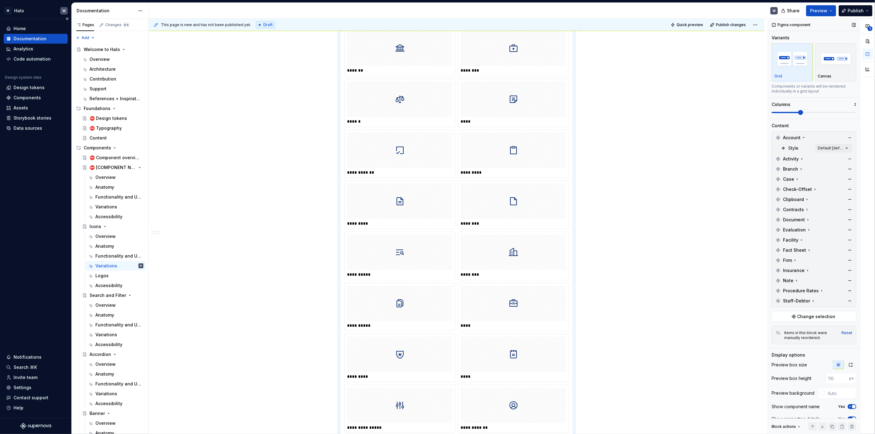
scroll to position [139, 0]
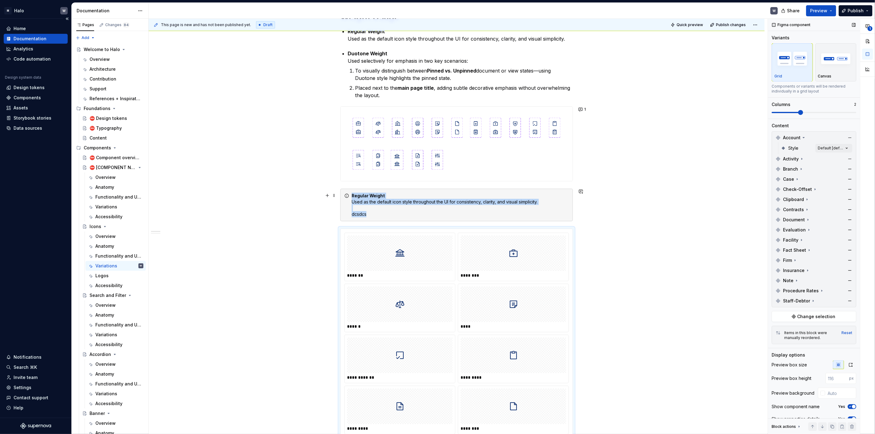
click at [366, 214] on div "Regular Weight Used as the default icon style throughout the UI for consistency…" at bounding box center [460, 205] width 217 height 25
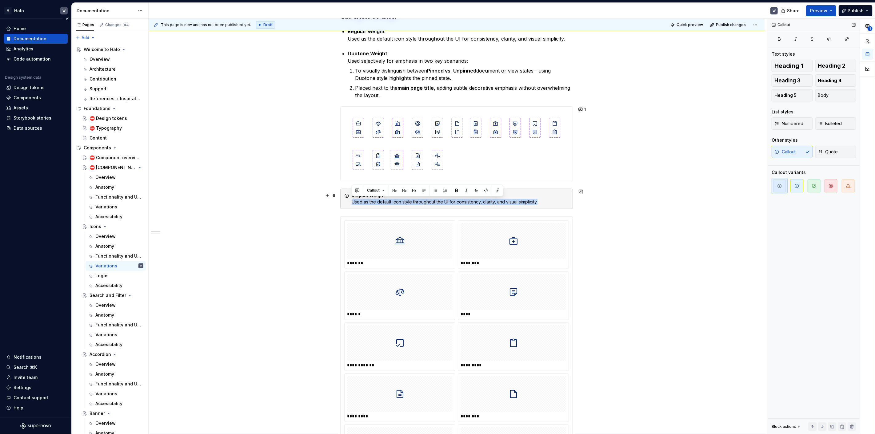
drag, startPoint x: 543, startPoint y: 202, endPoint x: 346, endPoint y: 205, distance: 197.9
click at [346, 205] on div "Regular Weight Used as the default icon style throughout the UI for consistency…" at bounding box center [456, 199] width 233 height 20
click at [328, 207] on div "**********" at bounding box center [457, 433] width 616 height 917
click at [333, 195] on span at bounding box center [334, 195] width 5 height 9
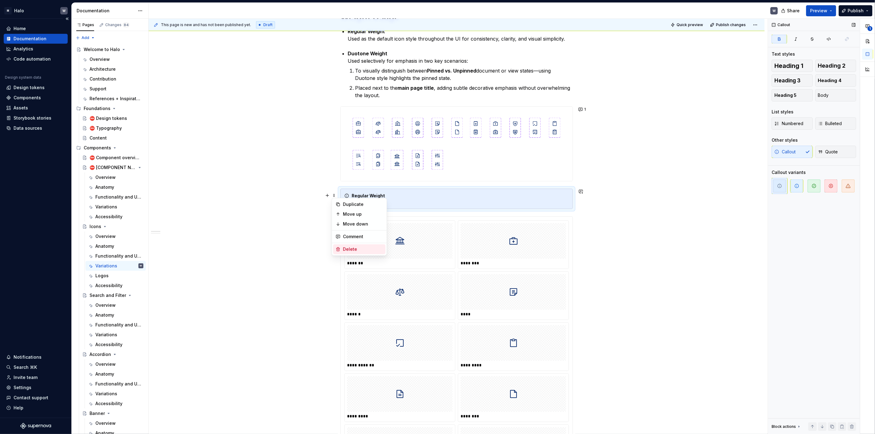
click at [342, 246] on div "Delete" at bounding box center [359, 250] width 52 height 10
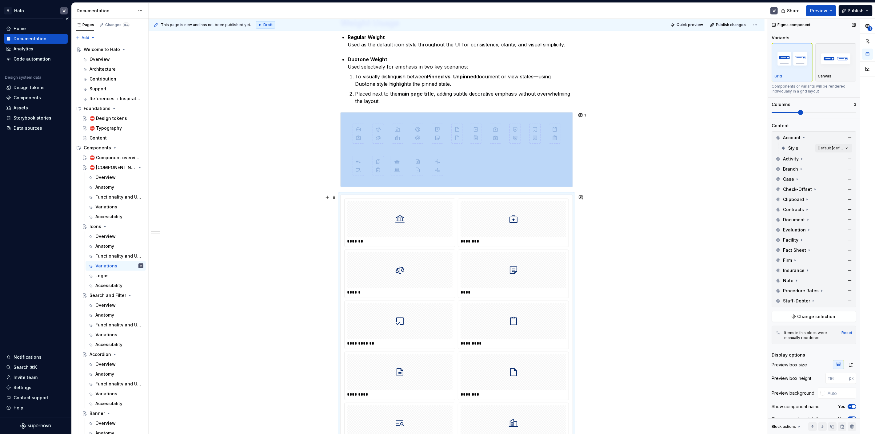
scroll to position [31, 0]
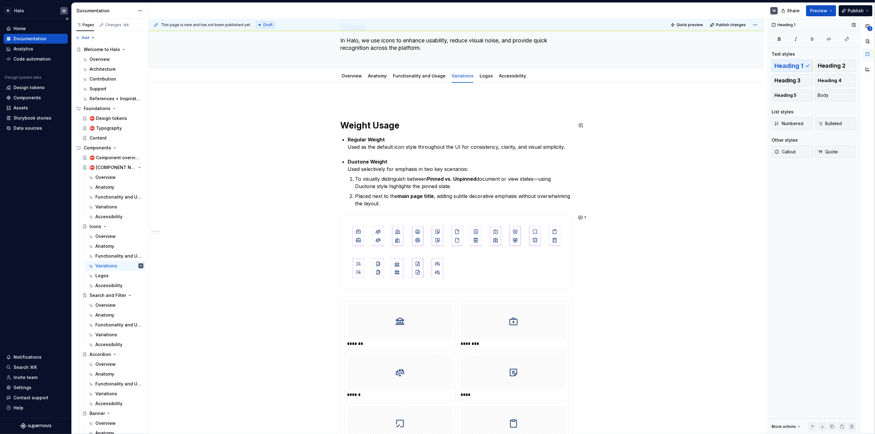
click at [334, 103] on span at bounding box center [334, 101] width 5 height 9
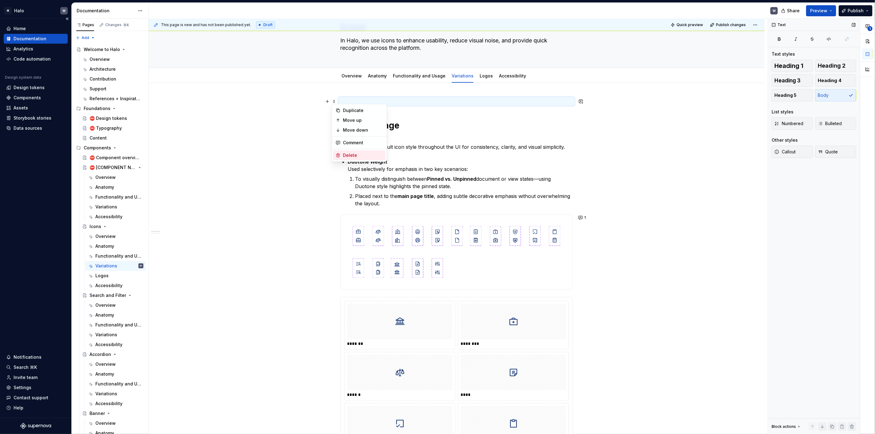
click at [338, 152] on div "Delete" at bounding box center [359, 155] width 52 height 10
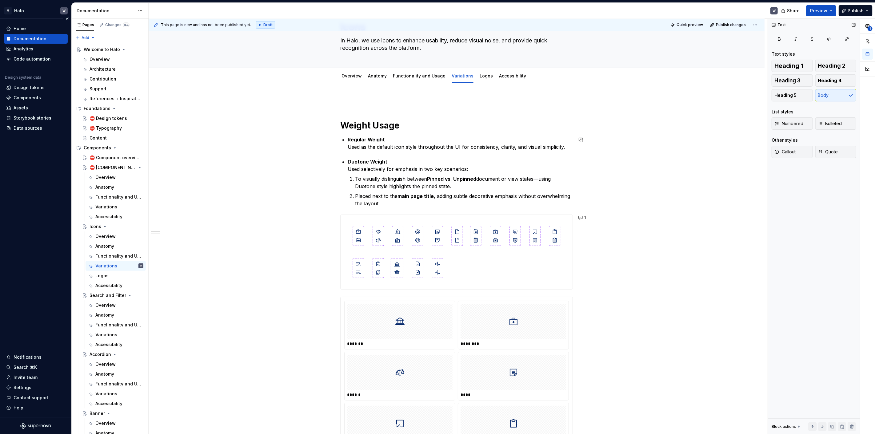
click at [342, 104] on p at bounding box center [456, 101] width 233 height 7
click at [335, 102] on span at bounding box center [334, 101] width 5 height 9
click at [338, 156] on icon at bounding box center [338, 155] width 5 height 5
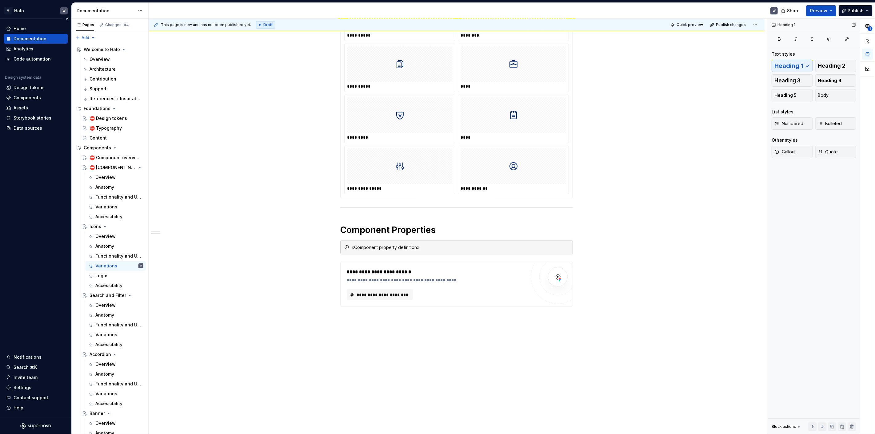
scroll to position [543, 0]
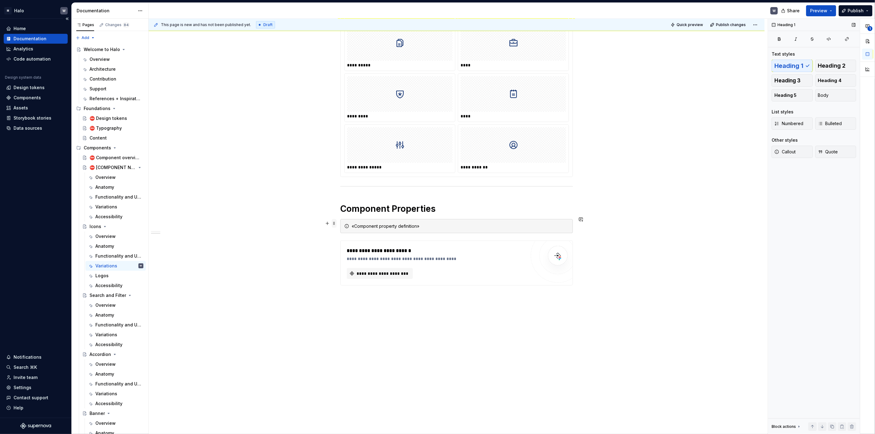
click at [334, 225] on span at bounding box center [334, 223] width 5 height 9
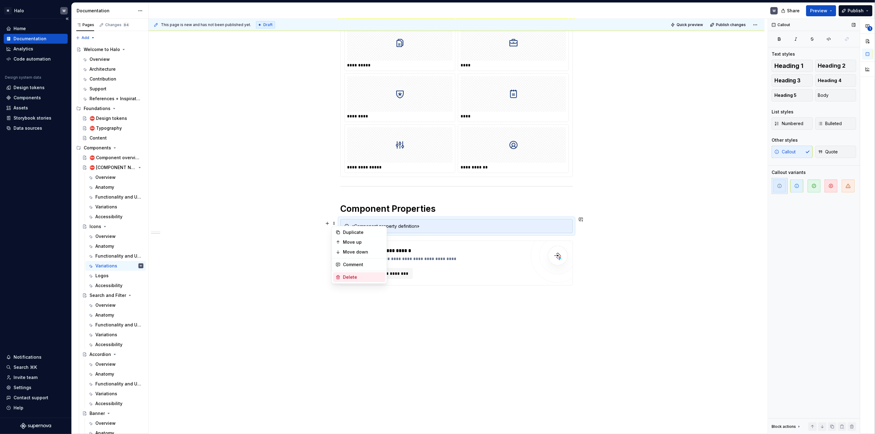
click at [348, 278] on div "Delete" at bounding box center [363, 277] width 40 height 6
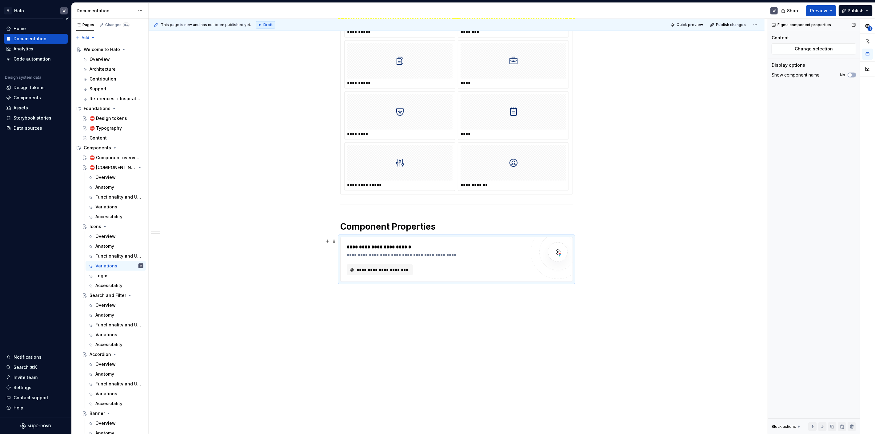
scroll to position [522, 0]
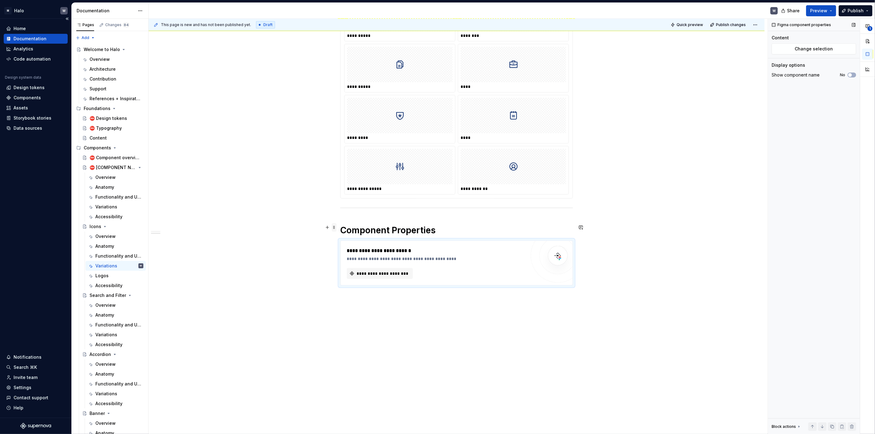
click at [334, 227] on span at bounding box center [334, 227] width 5 height 9
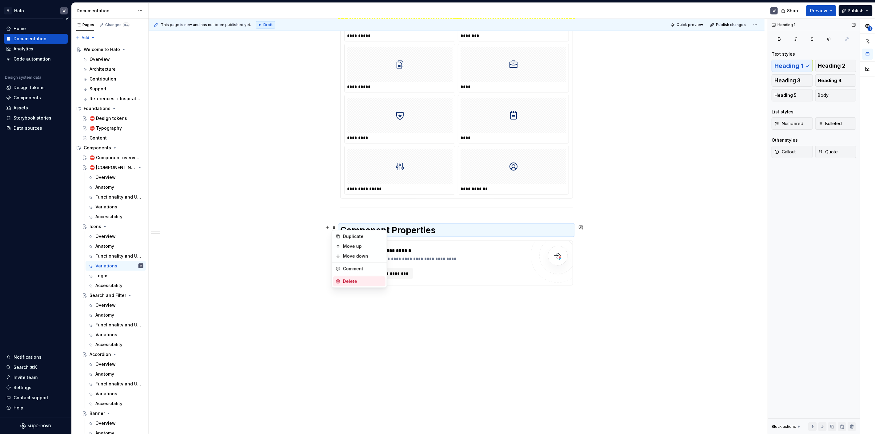
click at [340, 279] on icon at bounding box center [338, 281] width 5 height 5
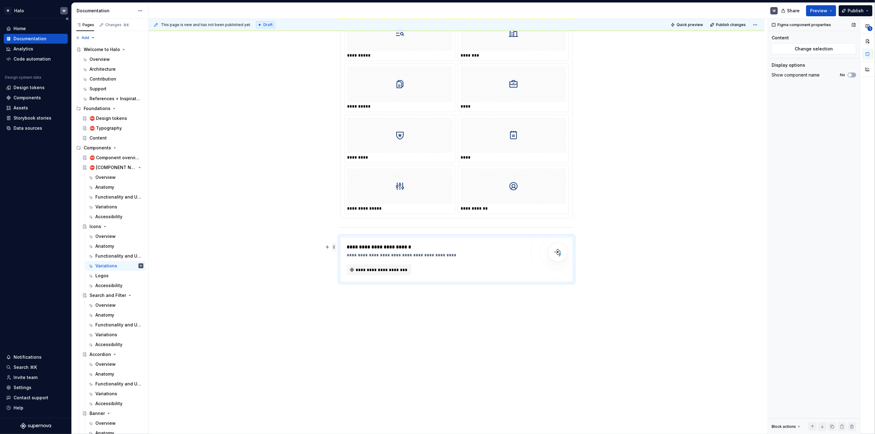
scroll to position [498, 0]
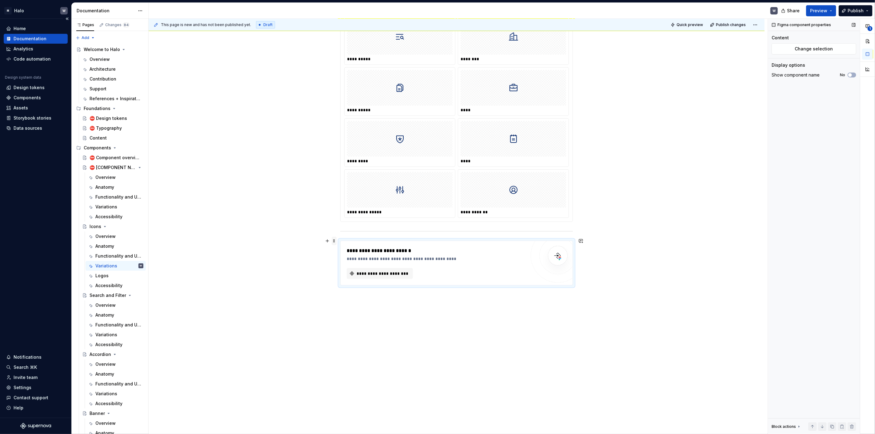
click at [335, 241] on span at bounding box center [334, 241] width 5 height 9
click at [341, 295] on div "Delete" at bounding box center [359, 295] width 52 height 10
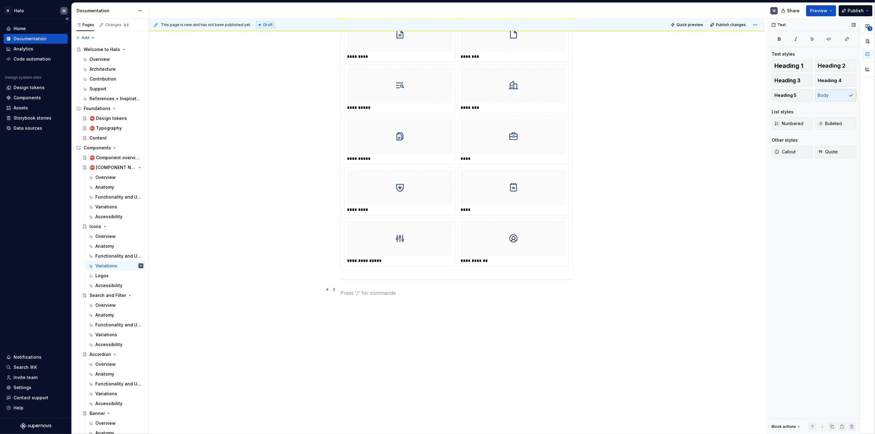
scroll to position [446, 0]
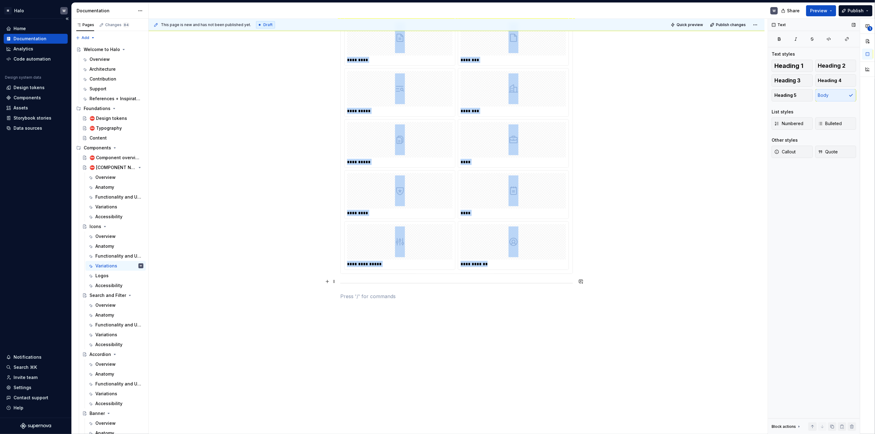
click at [346, 282] on div at bounding box center [456, 284] width 233 height 4
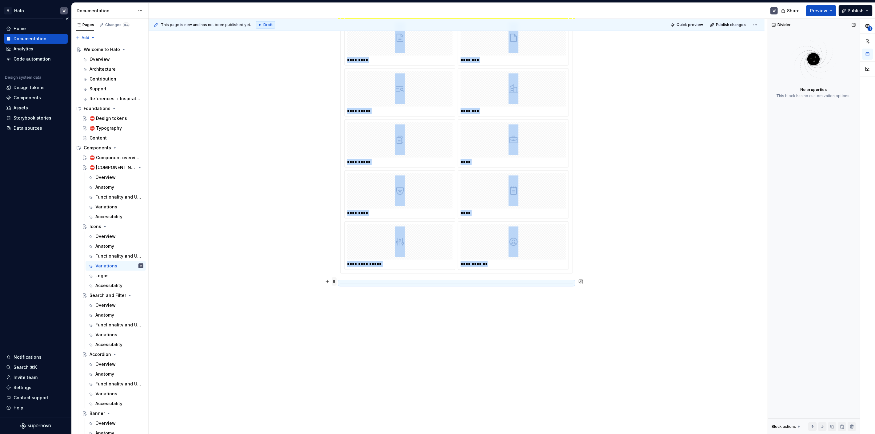
click at [335, 282] on span at bounding box center [334, 282] width 5 height 9
click at [348, 333] on div "Delete" at bounding box center [363, 336] width 40 height 6
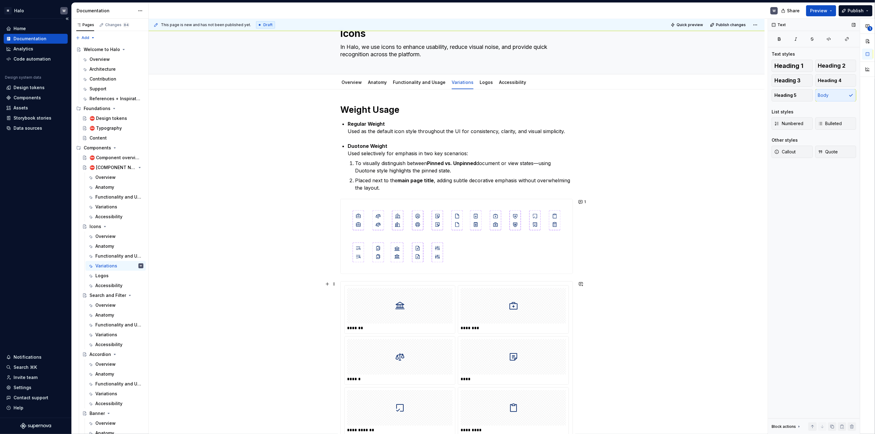
scroll to position [0, 0]
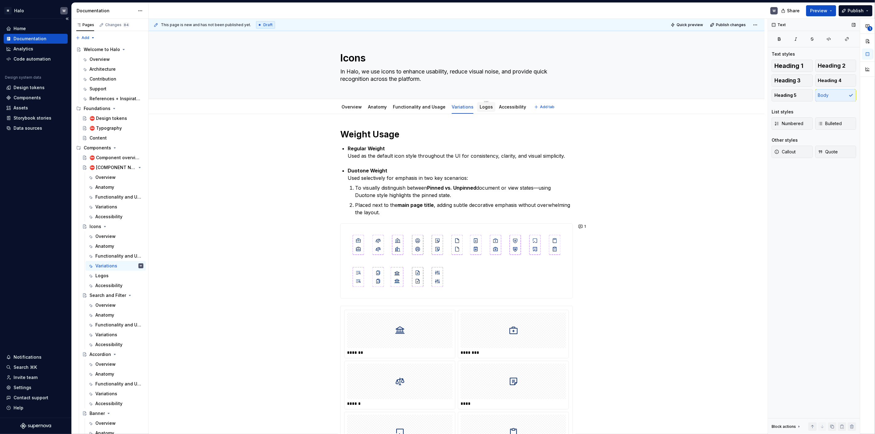
click at [482, 109] on link "Logos" at bounding box center [486, 106] width 13 height 5
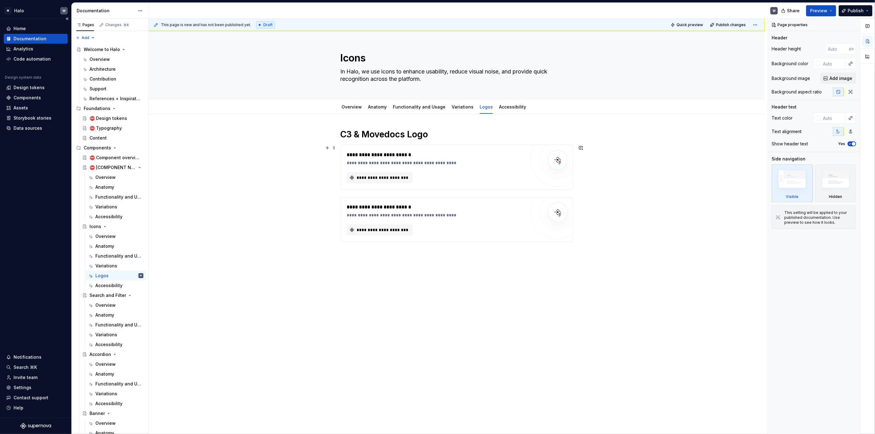
type textarea "*"
click at [354, 132] on h1 "C3 & Movedocs Logo" at bounding box center [456, 134] width 233 height 11
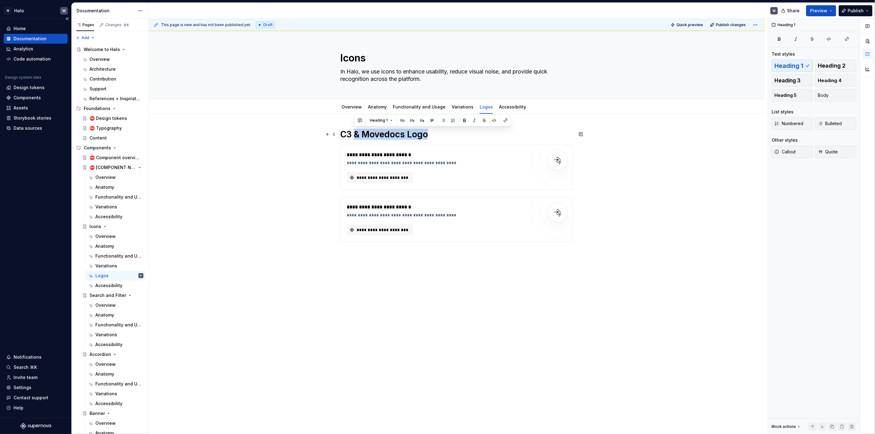
drag, startPoint x: 356, startPoint y: 133, endPoint x: 472, endPoint y: 131, distance: 116.0
click at [472, 131] on h1 "C3 & Movedocs Logo" at bounding box center [456, 134] width 233 height 11
click at [432, 136] on h1 "C3 & Movedocs Logo" at bounding box center [456, 134] width 233 height 11
drag, startPoint x: 432, startPoint y: 136, endPoint x: 363, endPoint y: 134, distance: 69.2
click at [363, 134] on h1 "C3 & Movedocs Logo" at bounding box center [456, 134] width 233 height 11
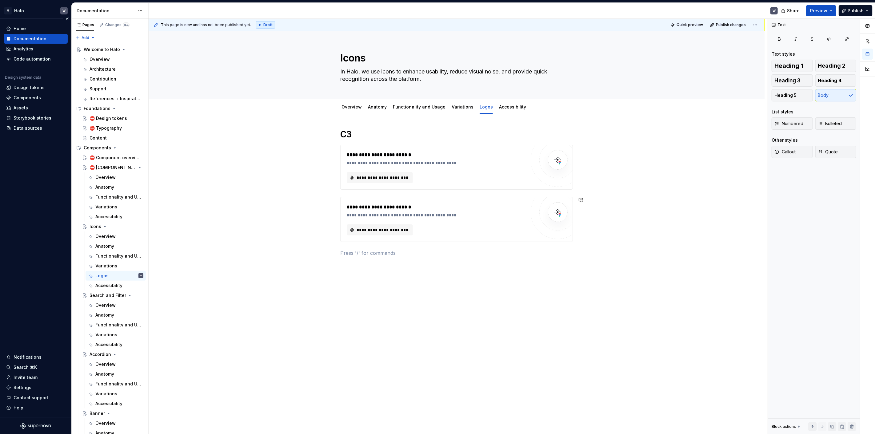
click at [357, 262] on div "**********" at bounding box center [456, 196] width 233 height 135
click at [346, 253] on p "Movedocs Logo" at bounding box center [456, 253] width 233 height 7
drag, startPoint x: 337, startPoint y: 252, endPoint x: 393, endPoint y: 254, distance: 56.0
click at [393, 254] on div "**********" at bounding box center [458, 227] width 619 height 416
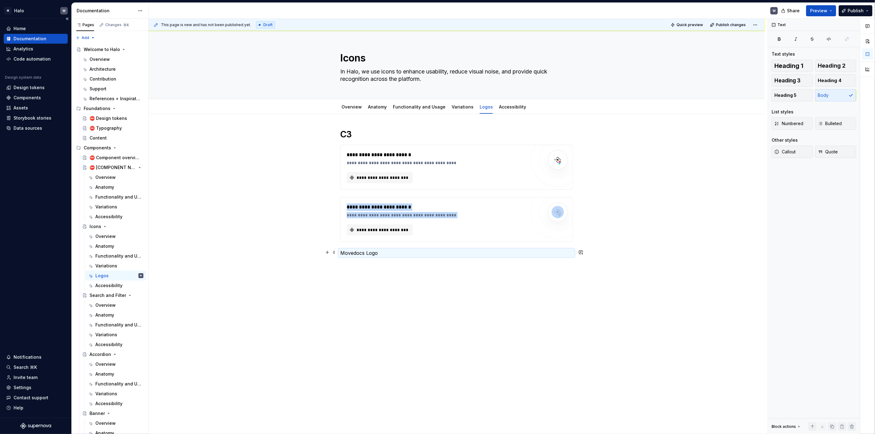
click at [380, 251] on p "Movedocs Logo" at bounding box center [456, 253] width 233 height 7
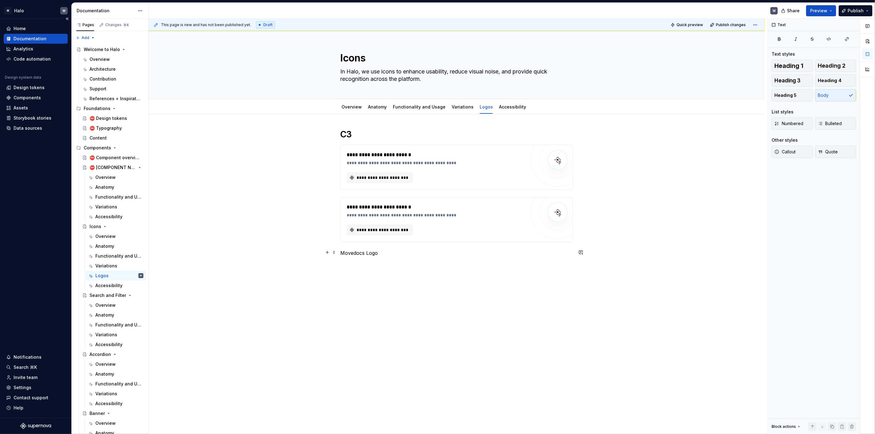
click at [376, 251] on p "Movedocs Logo" at bounding box center [456, 253] width 233 height 7
click at [376, 250] on p "Movedocs Logo" at bounding box center [456, 253] width 233 height 7
click at [800, 63] on span "Heading 1" at bounding box center [788, 66] width 29 height 6
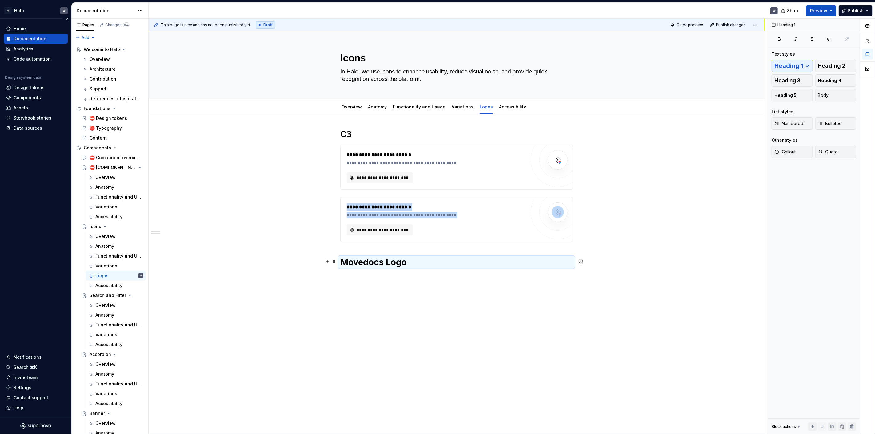
click at [422, 264] on h1 "Movedocs Logo" at bounding box center [456, 262] width 233 height 11
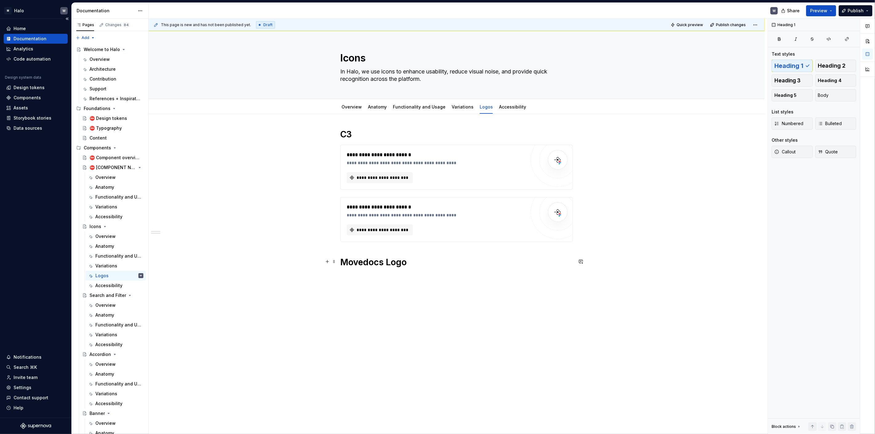
click at [390, 262] on h1 "Movedocs Logo" at bounding box center [456, 262] width 233 height 11
drag, startPoint x: 384, startPoint y: 261, endPoint x: 443, endPoint y: 266, distance: 59.2
click at [440, 265] on h1 "Movedocs Logo" at bounding box center [456, 262] width 233 height 11
click at [311, 285] on div "**********" at bounding box center [457, 260] width 616 height 292
click at [335, 262] on span at bounding box center [334, 262] width 5 height 9
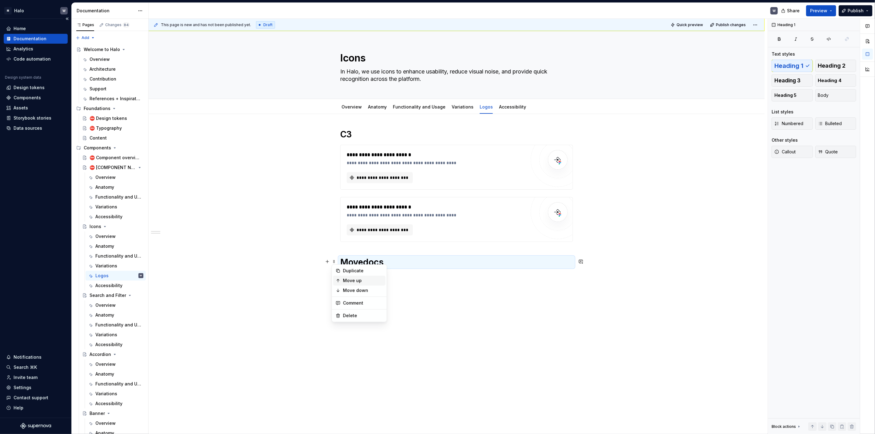
click at [362, 280] on div "Move up" at bounding box center [363, 281] width 40 height 6
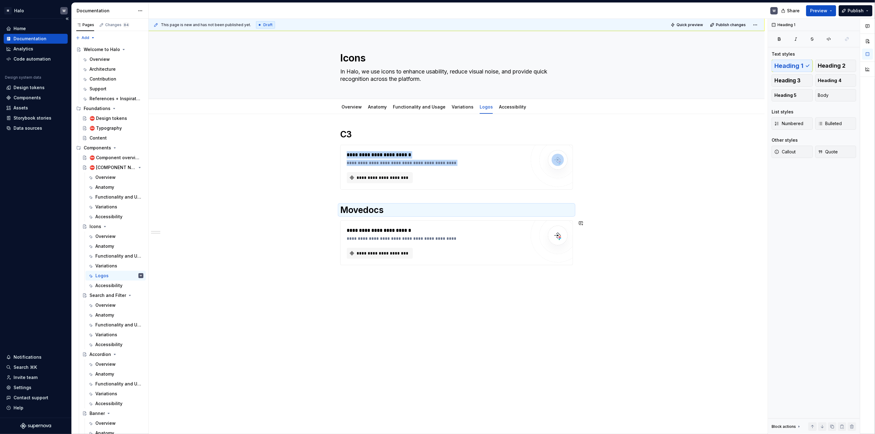
click at [516, 324] on div "**********" at bounding box center [457, 266] width 616 height 304
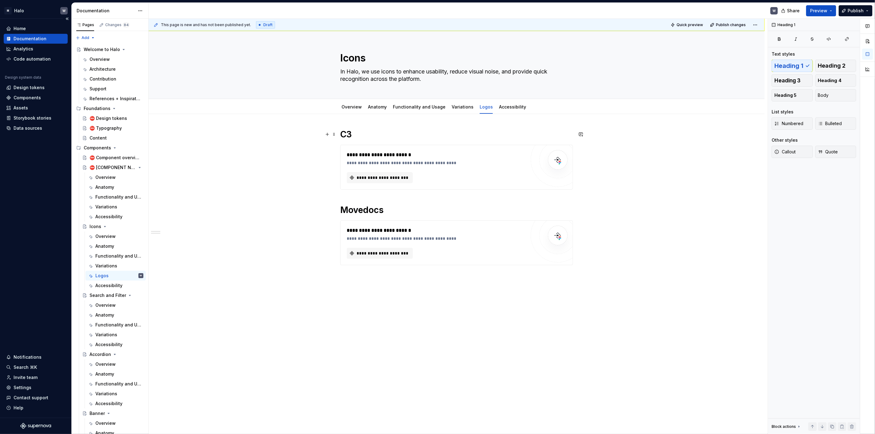
click at [358, 138] on h1 "C3" at bounding box center [456, 134] width 233 height 11
click at [327, 136] on button "button" at bounding box center [327, 134] width 9 height 9
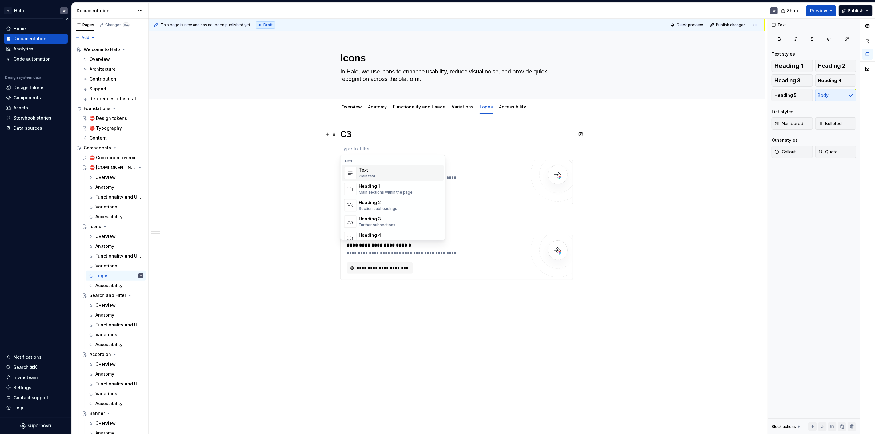
click at [357, 174] on span "Text Plain text" at bounding box center [393, 173] width 102 height 16
click at [328, 224] on button "button" at bounding box center [327, 224] width 9 height 9
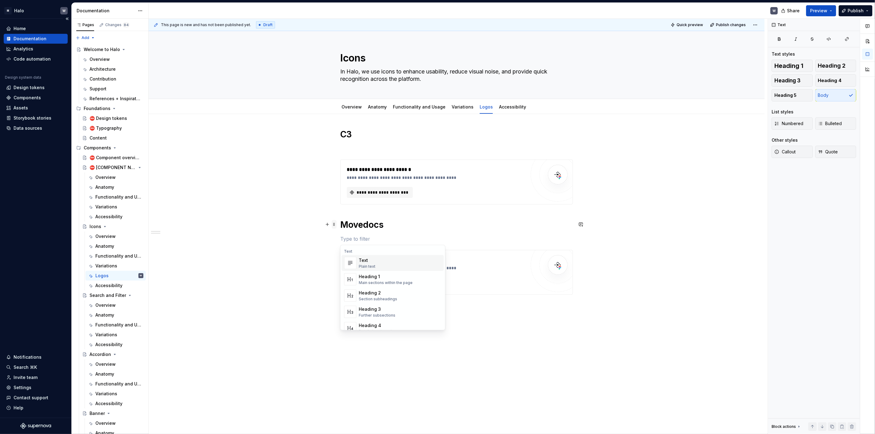
click at [333, 225] on span at bounding box center [334, 224] width 5 height 9
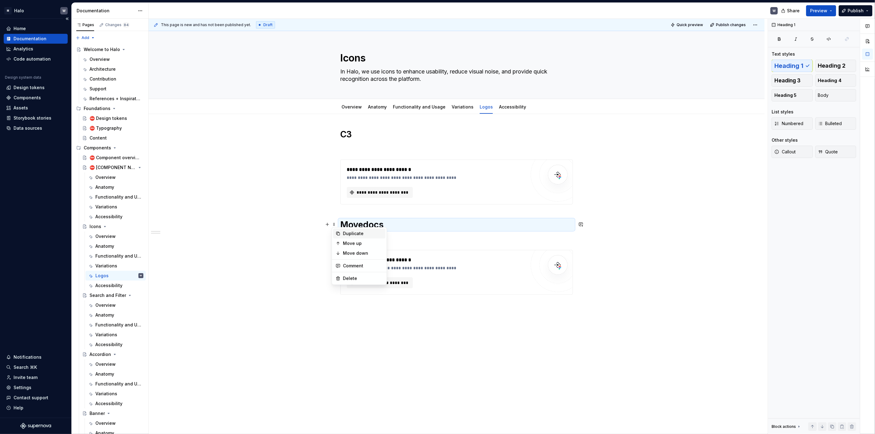
click at [344, 234] on div "Duplicate" at bounding box center [363, 234] width 40 height 6
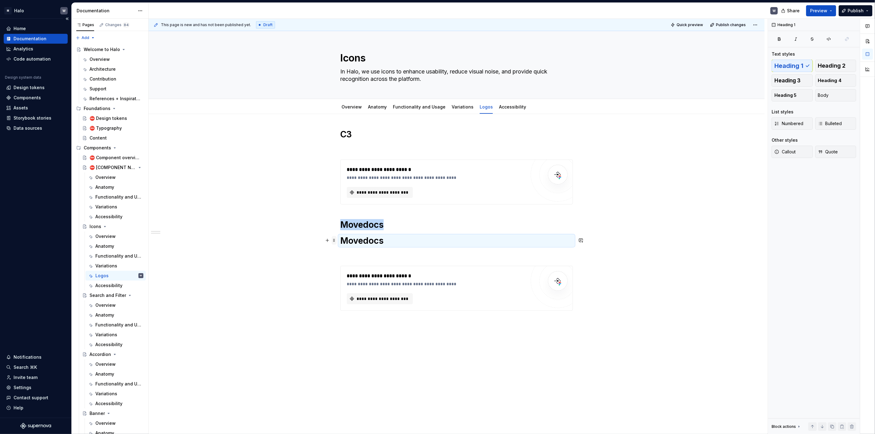
click at [335, 241] on span at bounding box center [334, 240] width 5 height 9
click at [343, 268] on div "Move down" at bounding box center [363, 269] width 40 height 6
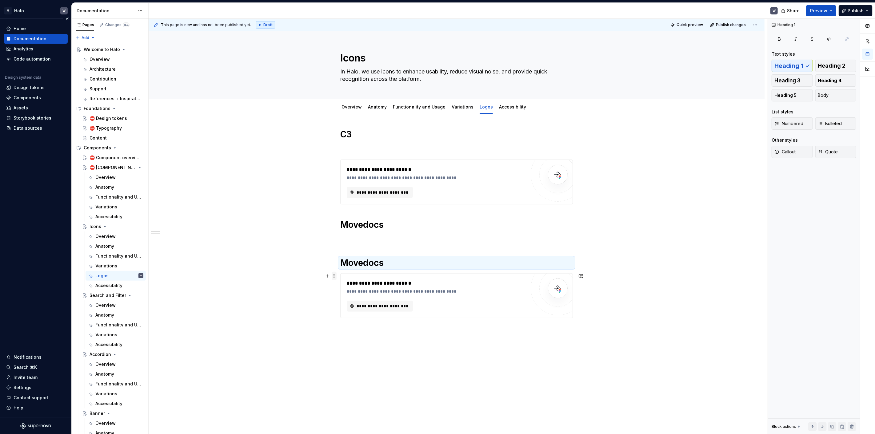
click at [336, 276] on span at bounding box center [334, 276] width 5 height 9
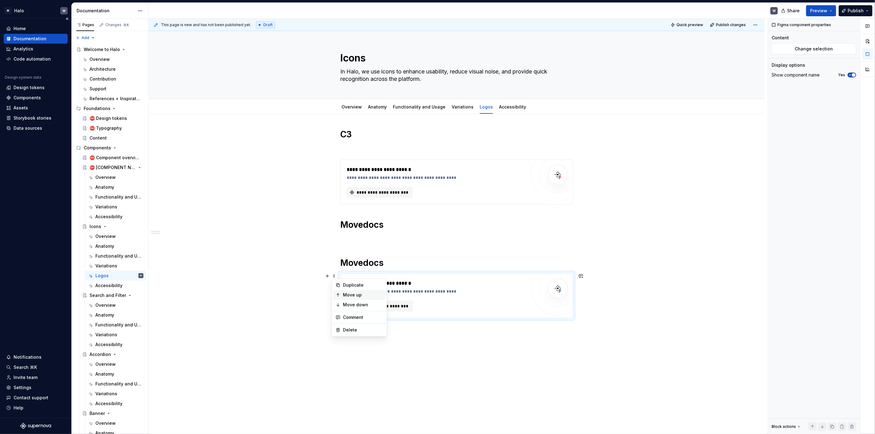
click at [345, 293] on div "Move up" at bounding box center [363, 295] width 40 height 6
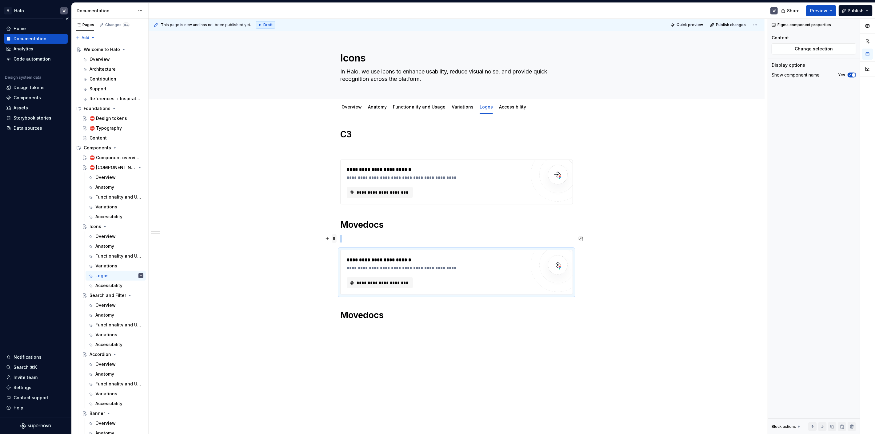
click at [336, 239] on span at bounding box center [334, 238] width 5 height 9
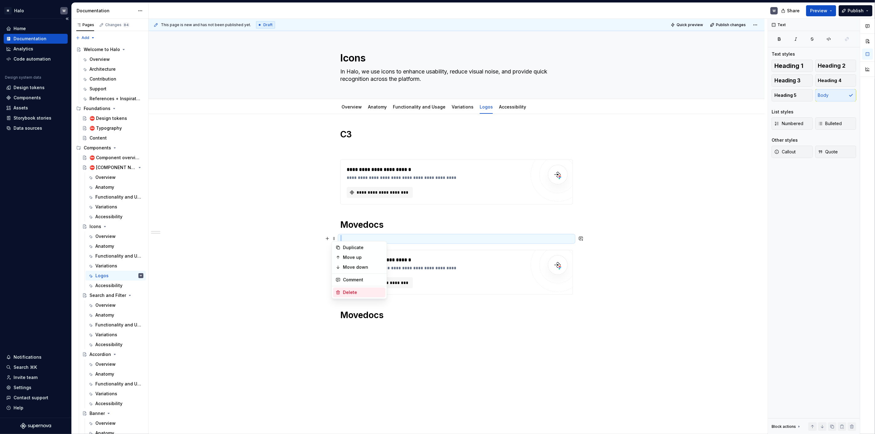
click at [349, 289] on div "Delete" at bounding box center [359, 293] width 52 height 10
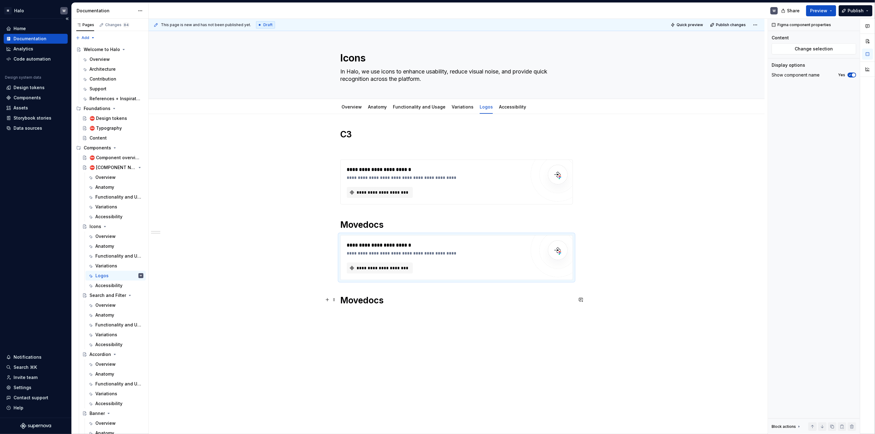
click at [375, 305] on h1 "Movedocs" at bounding box center [456, 300] width 233 height 11
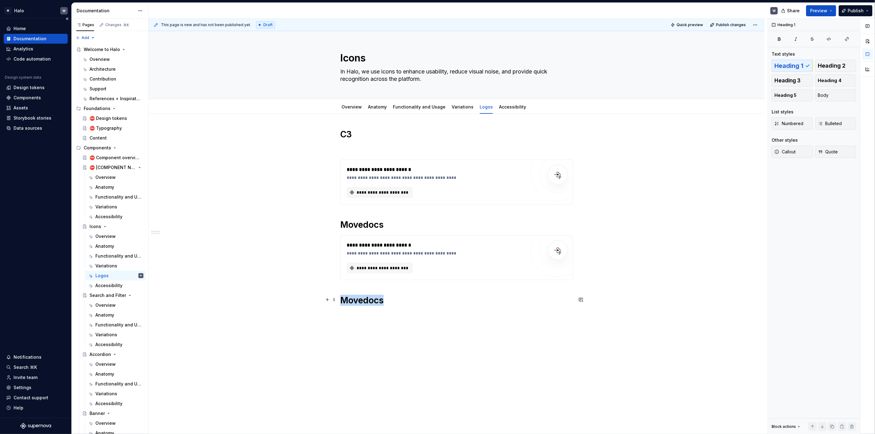
click at [375, 305] on h1 "Movedocs" at bounding box center [456, 300] width 233 height 11
click at [374, 305] on h1 "Movedocs" at bounding box center [456, 300] width 233 height 11
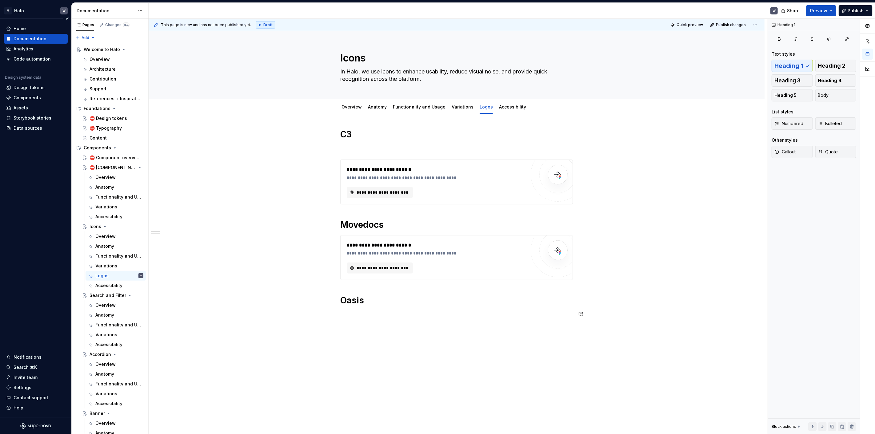
click at [379, 325] on div "**********" at bounding box center [457, 285] width 616 height 342
click at [350, 316] on p at bounding box center [456, 314] width 233 height 7
click at [342, 146] on p at bounding box center [456, 148] width 233 height 7
click at [334, 149] on span at bounding box center [334, 148] width 5 height 9
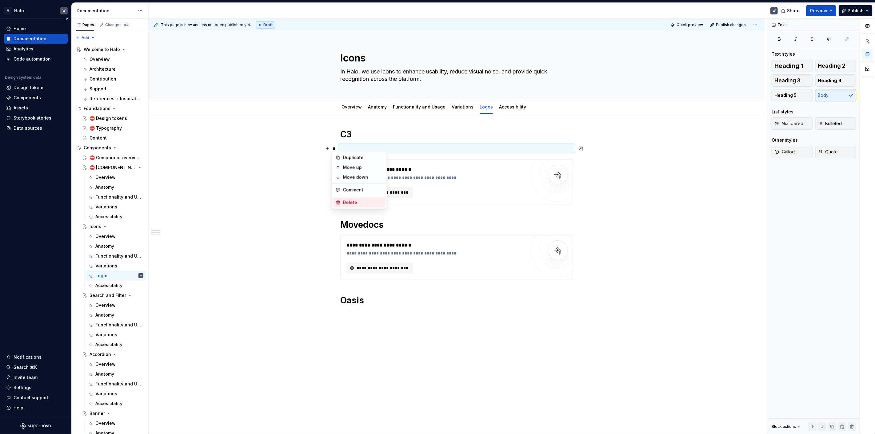
click at [359, 205] on div "Delete" at bounding box center [363, 203] width 40 height 6
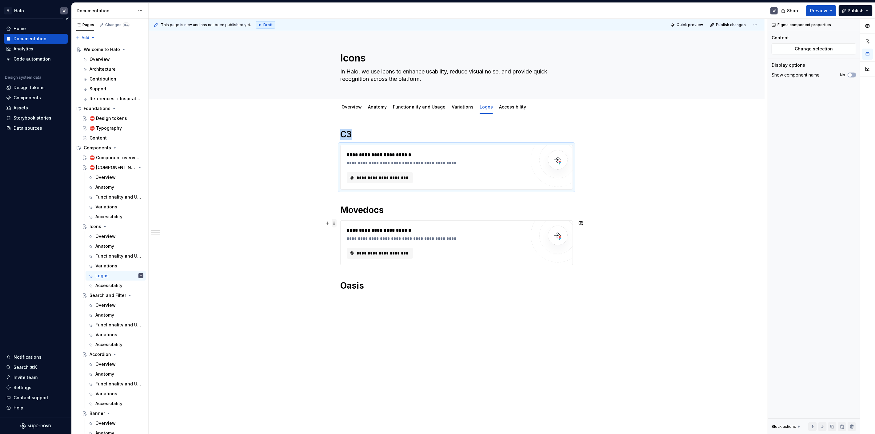
click at [334, 223] on span at bounding box center [334, 223] width 5 height 9
click at [358, 233] on div "Duplicate" at bounding box center [363, 232] width 40 height 6
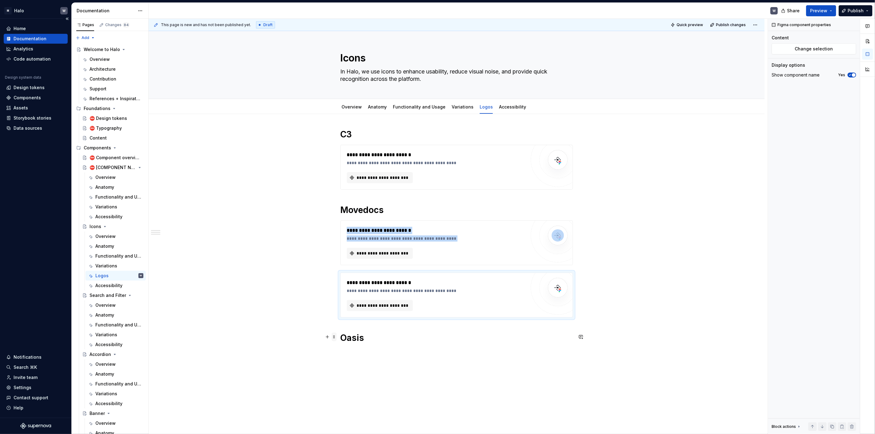
click at [334, 339] on span at bounding box center [334, 337] width 5 height 9
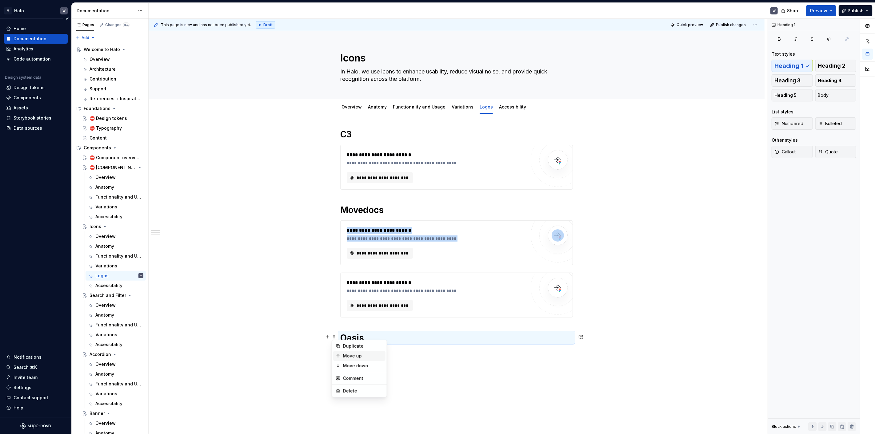
click at [342, 354] on div "Move up" at bounding box center [359, 356] width 52 height 10
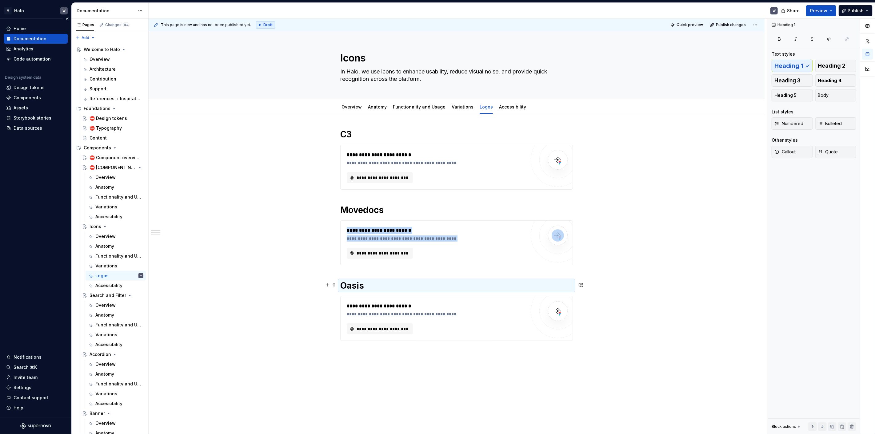
click at [297, 283] on div "**********" at bounding box center [457, 304] width 616 height 380
click at [355, 138] on h1 "C3" at bounding box center [456, 134] width 233 height 11
click at [350, 141] on div "**********" at bounding box center [456, 242] width 233 height 227
click at [337, 141] on div "**********" at bounding box center [457, 304] width 616 height 380
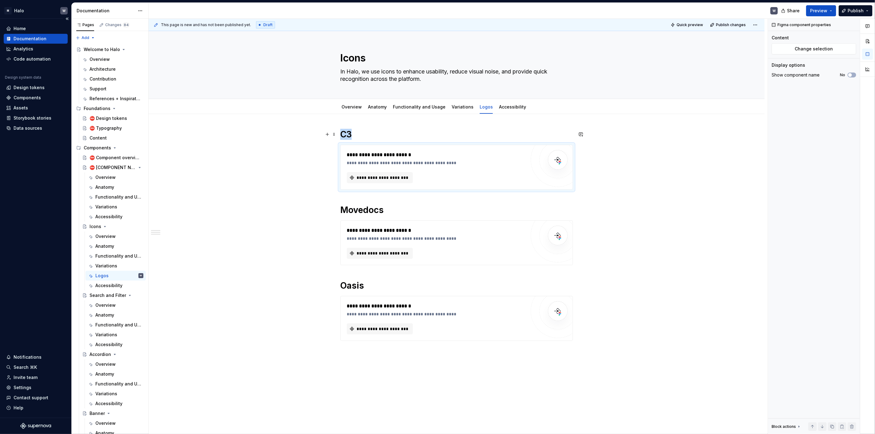
click at [371, 135] on h1 "C3" at bounding box center [456, 134] width 233 height 11
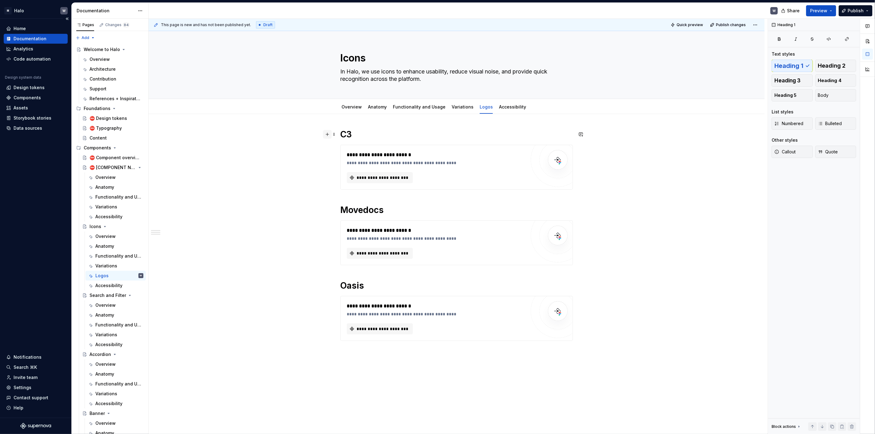
click at [329, 136] on button "button" at bounding box center [327, 134] width 9 height 9
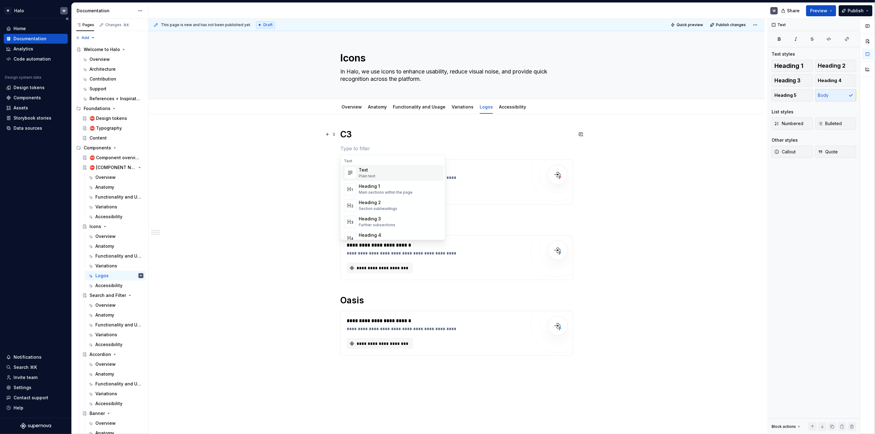
click at [351, 171] on img "Suggestions" at bounding box center [351, 173] width 12 height 12
click at [341, 146] on p at bounding box center [456, 148] width 233 height 7
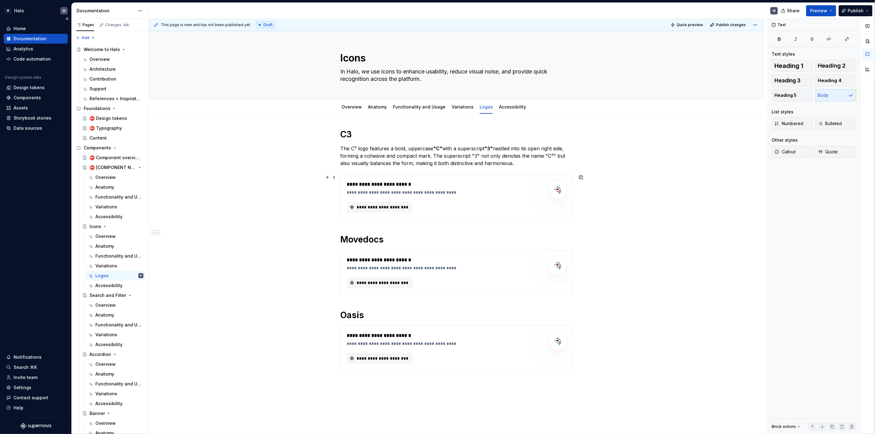
click at [649, 173] on div "**********" at bounding box center [457, 318] width 616 height 409
drag, startPoint x: 433, startPoint y: 156, endPoint x: 564, endPoint y: 159, distance: 131.4
click at [564, 159] on p "The C³ logo features a bold, uppercase "C" with a superscript "3" nestled into …" at bounding box center [456, 156] width 233 height 22
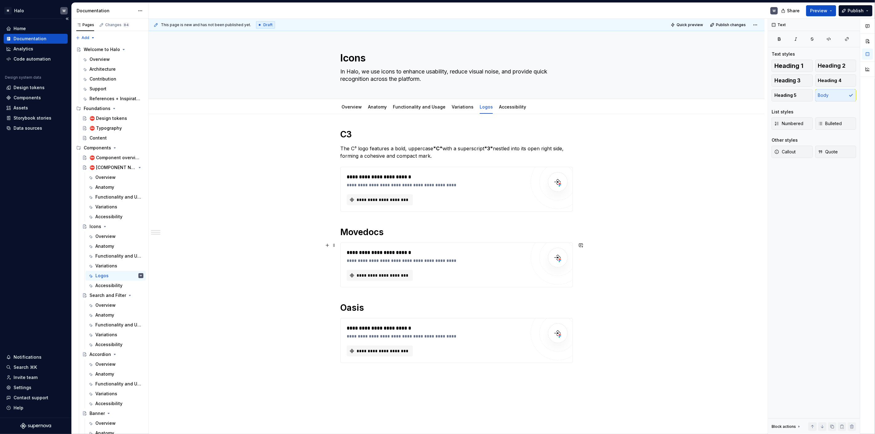
click at [337, 239] on div "**********" at bounding box center [457, 315] width 616 height 402
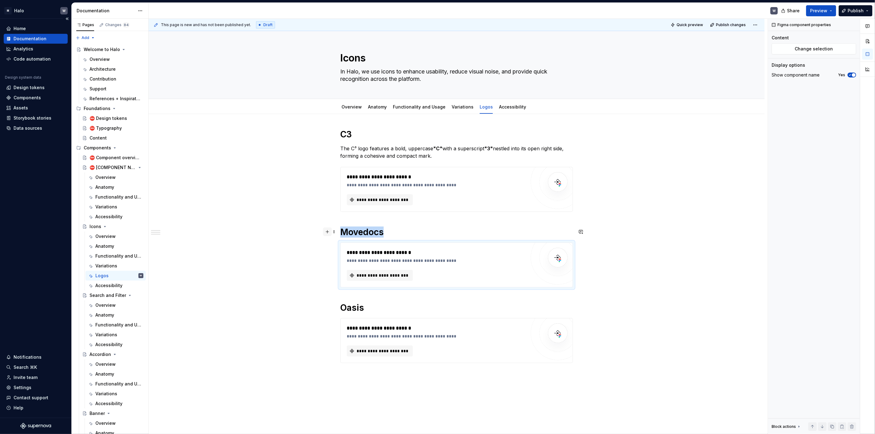
click at [327, 233] on button "button" at bounding box center [327, 232] width 9 height 9
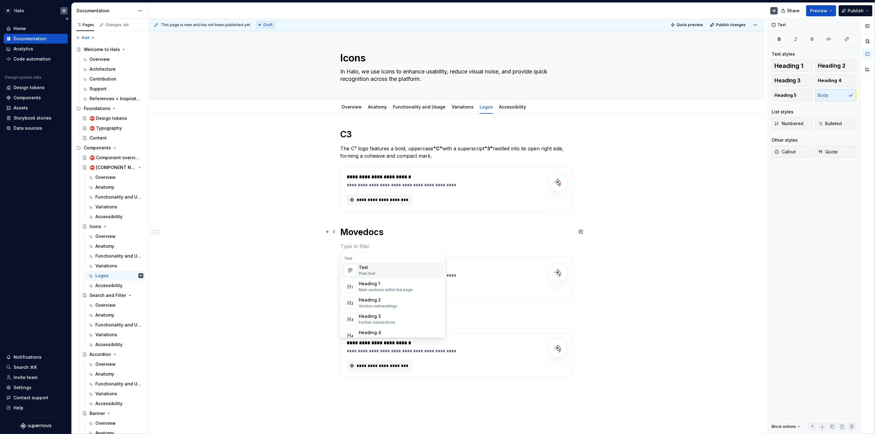
click at [356, 267] on span "Text Plain text" at bounding box center [393, 271] width 102 height 16
click at [350, 245] on p at bounding box center [456, 246] width 233 height 7
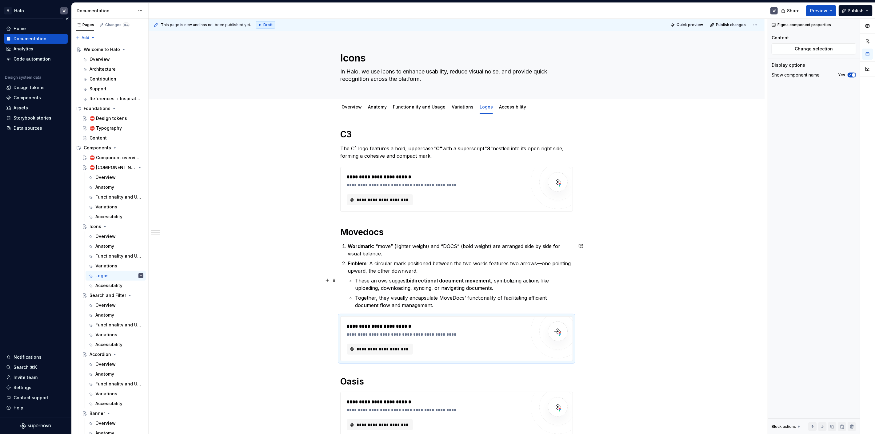
click at [261, 278] on div "**********" at bounding box center [457, 352] width 616 height 476
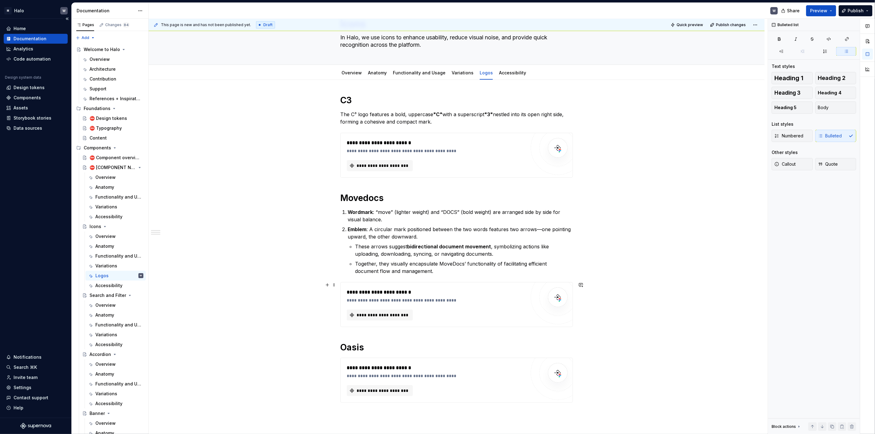
scroll to position [137, 0]
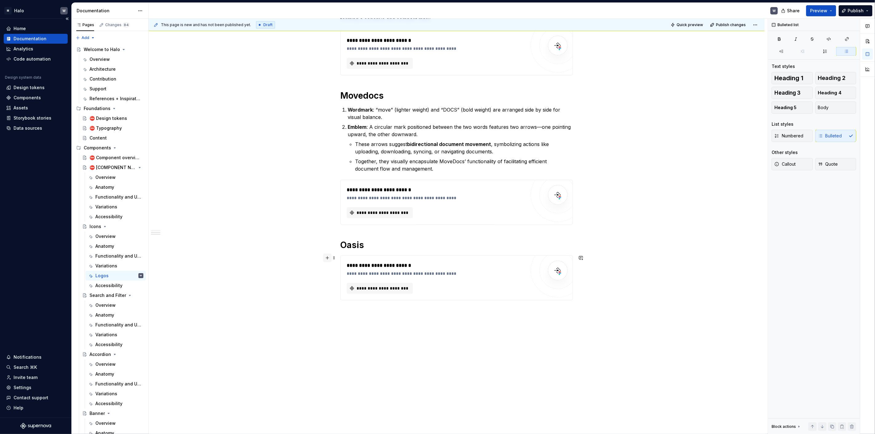
click at [330, 258] on button "button" at bounding box center [327, 258] width 9 height 9
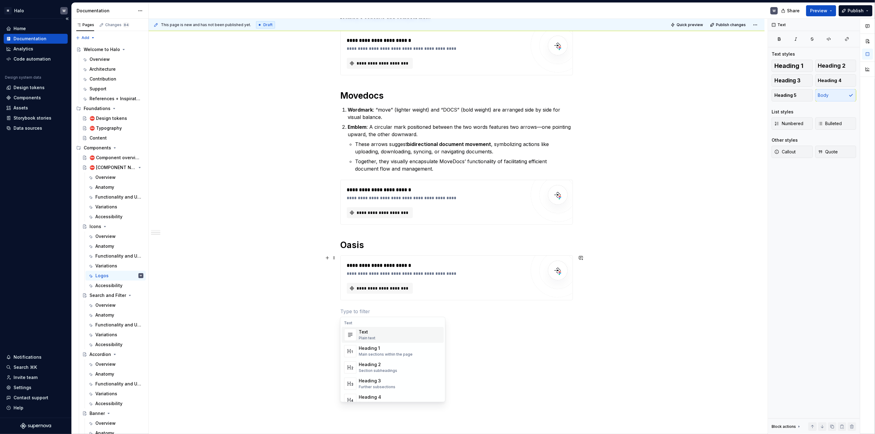
click at [369, 336] on div "Text Plain text" at bounding box center [367, 336] width 17 height 12
click at [355, 310] on p at bounding box center [456, 311] width 233 height 7
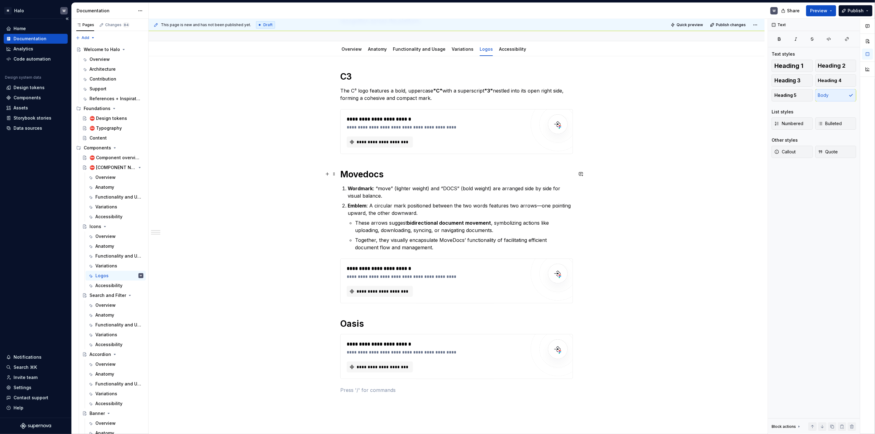
scroll to position [28, 0]
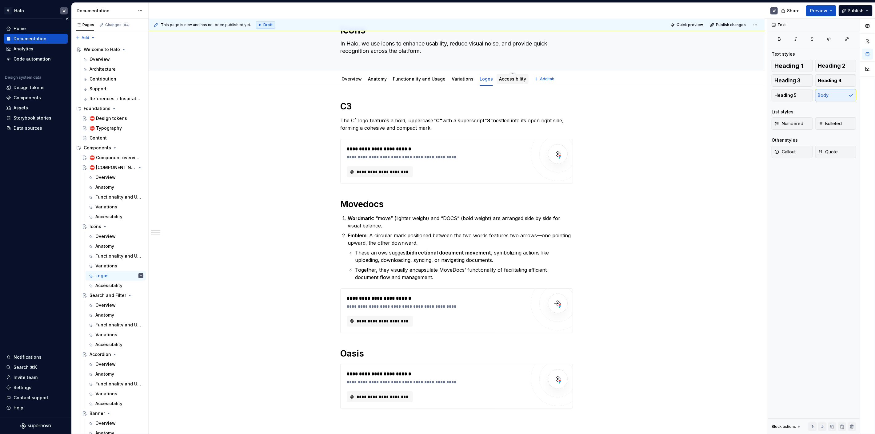
click at [499, 79] on link "Accessibility" at bounding box center [512, 78] width 27 height 5
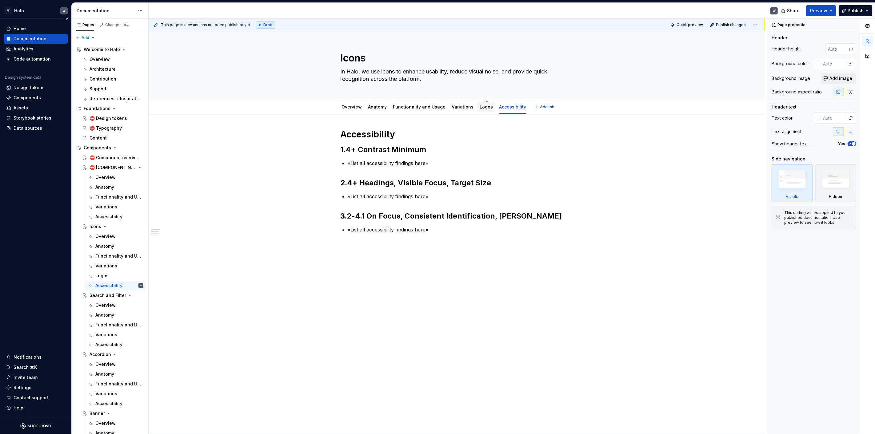
click at [483, 106] on link "Logos" at bounding box center [486, 106] width 13 height 5
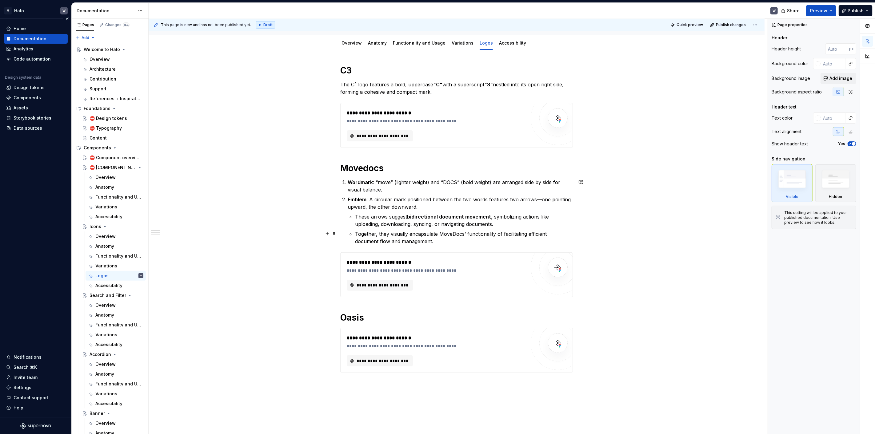
scroll to position [68, 0]
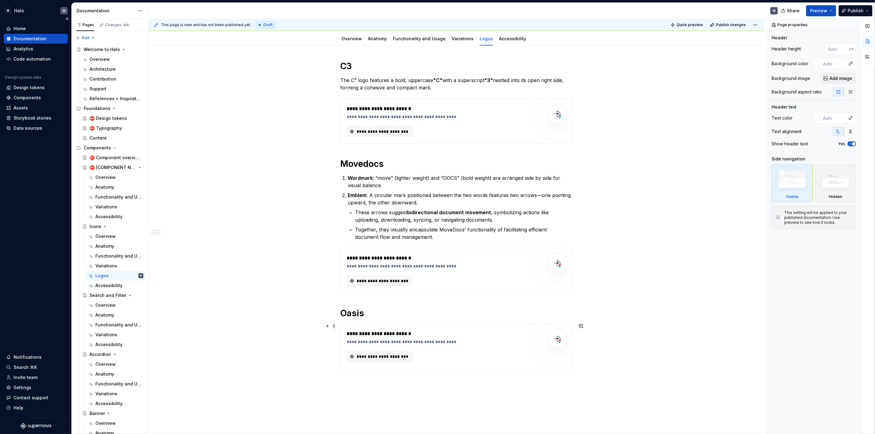
click at [333, 326] on span at bounding box center [334, 326] width 5 height 9
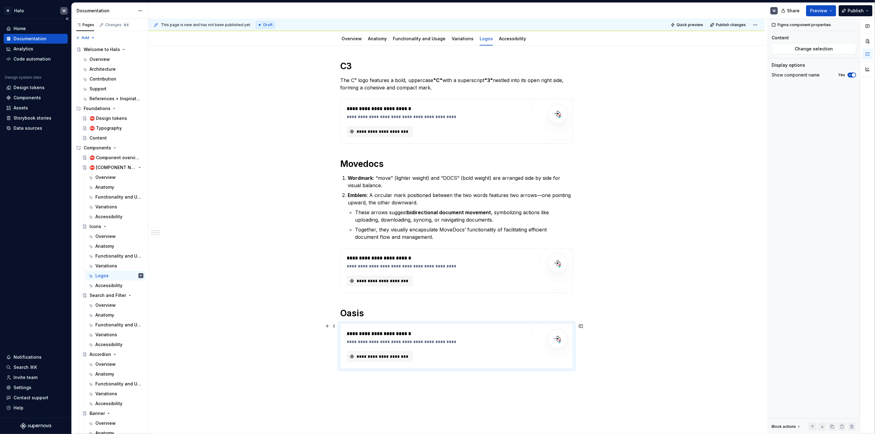
click at [319, 348] on div "**********" at bounding box center [457, 289] width 616 height 487
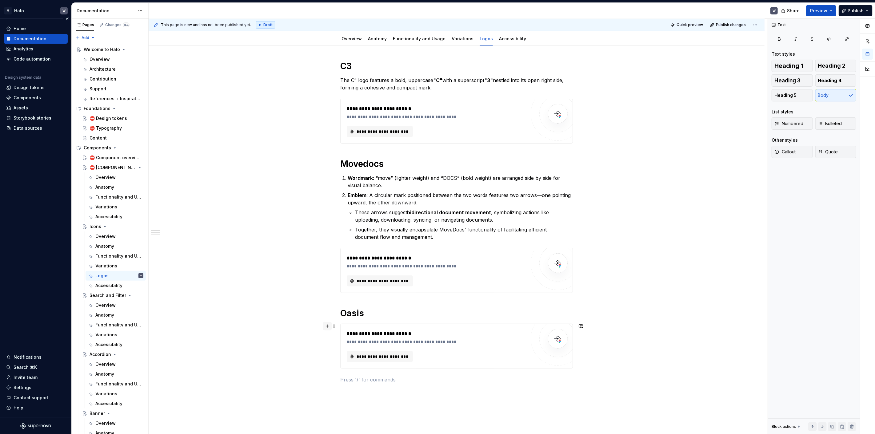
click at [331, 328] on button "button" at bounding box center [327, 326] width 9 height 9
click at [362, 303] on div "Text" at bounding box center [367, 302] width 17 height 6
click at [345, 377] on p at bounding box center [456, 379] width 233 height 7
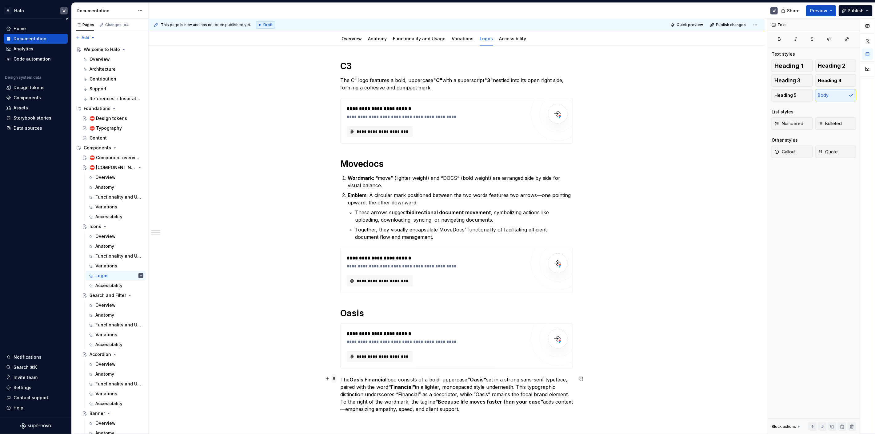
click at [332, 380] on span at bounding box center [334, 379] width 5 height 9
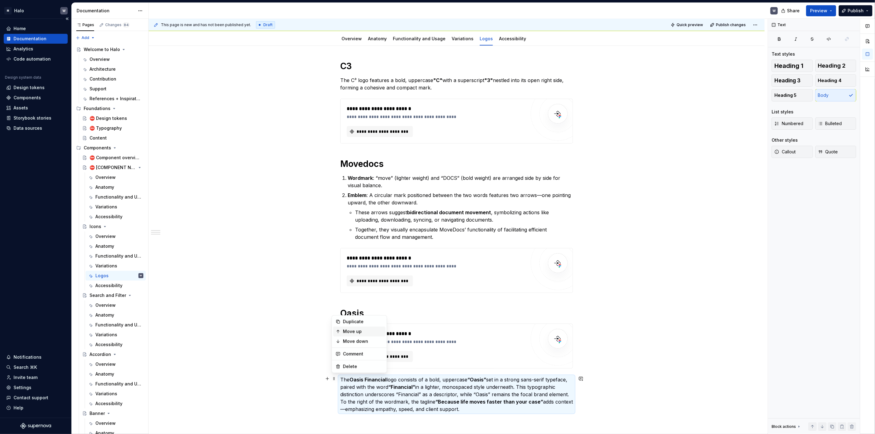
click at [340, 333] on icon at bounding box center [338, 332] width 5 height 5
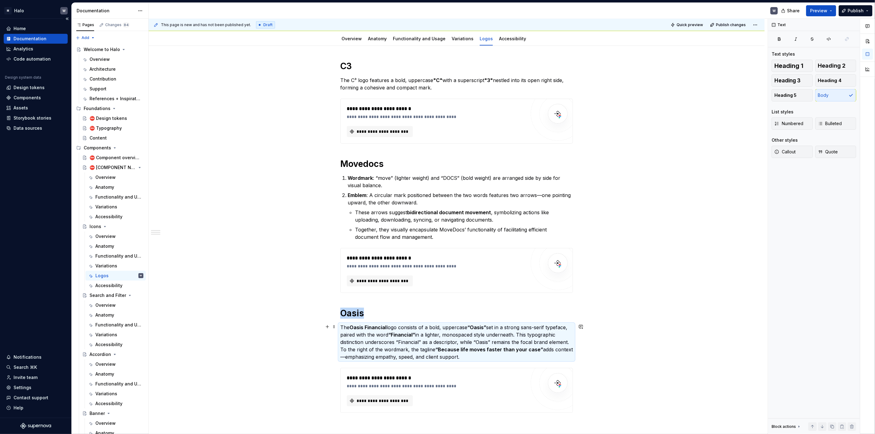
click at [296, 357] on div "**********" at bounding box center [457, 311] width 616 height 531
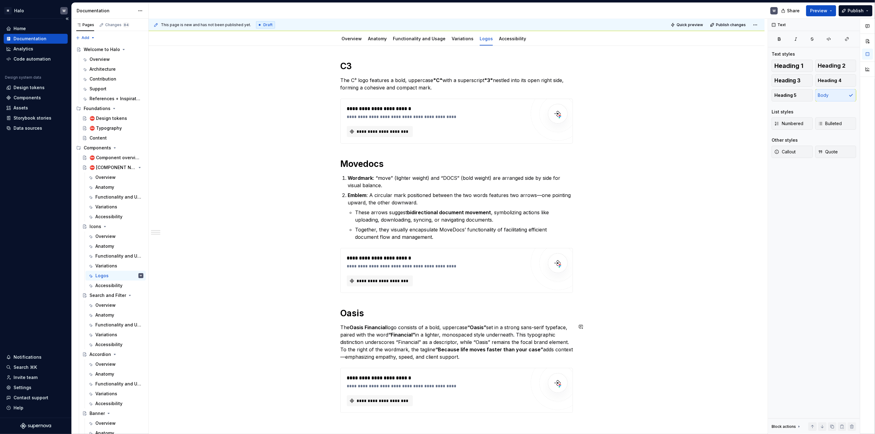
type textarea "*"
